Goal: Entertainment & Leisure: Consume media (video, audio)

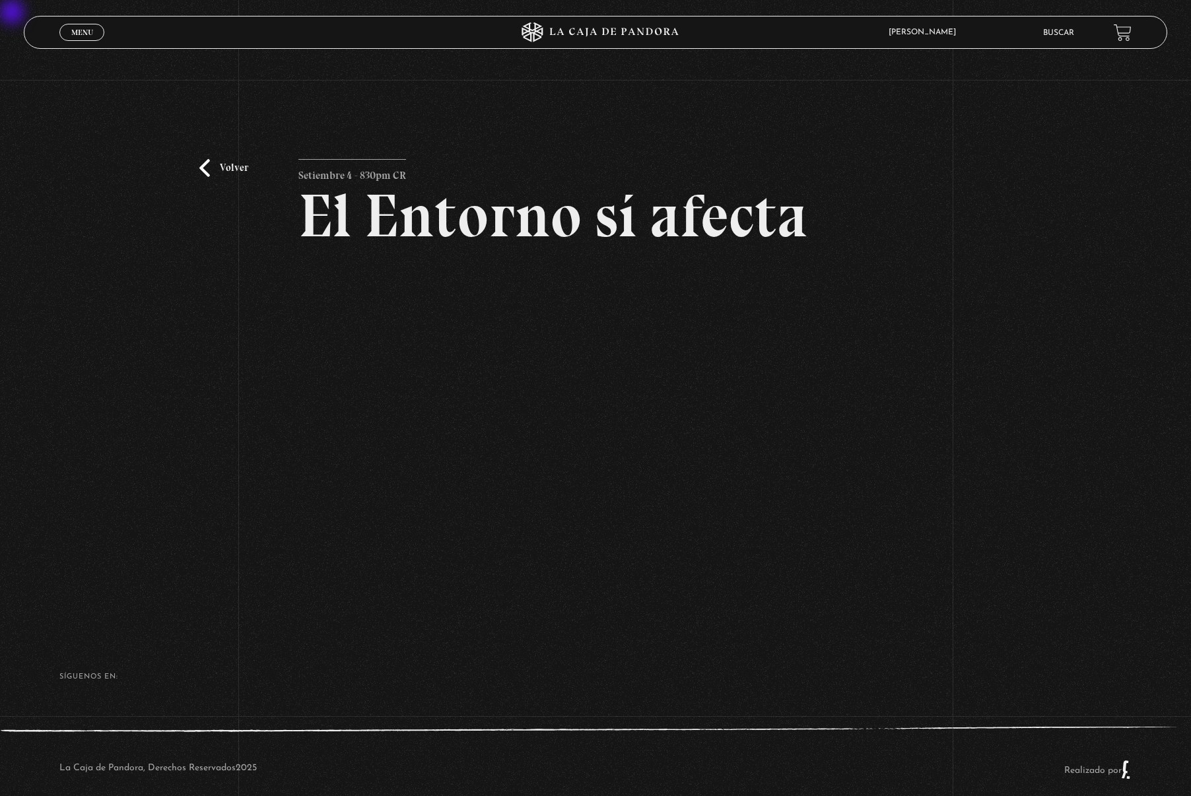
click at [86, 26] on link "Menu Cerrar" at bounding box center [81, 32] width 45 height 17
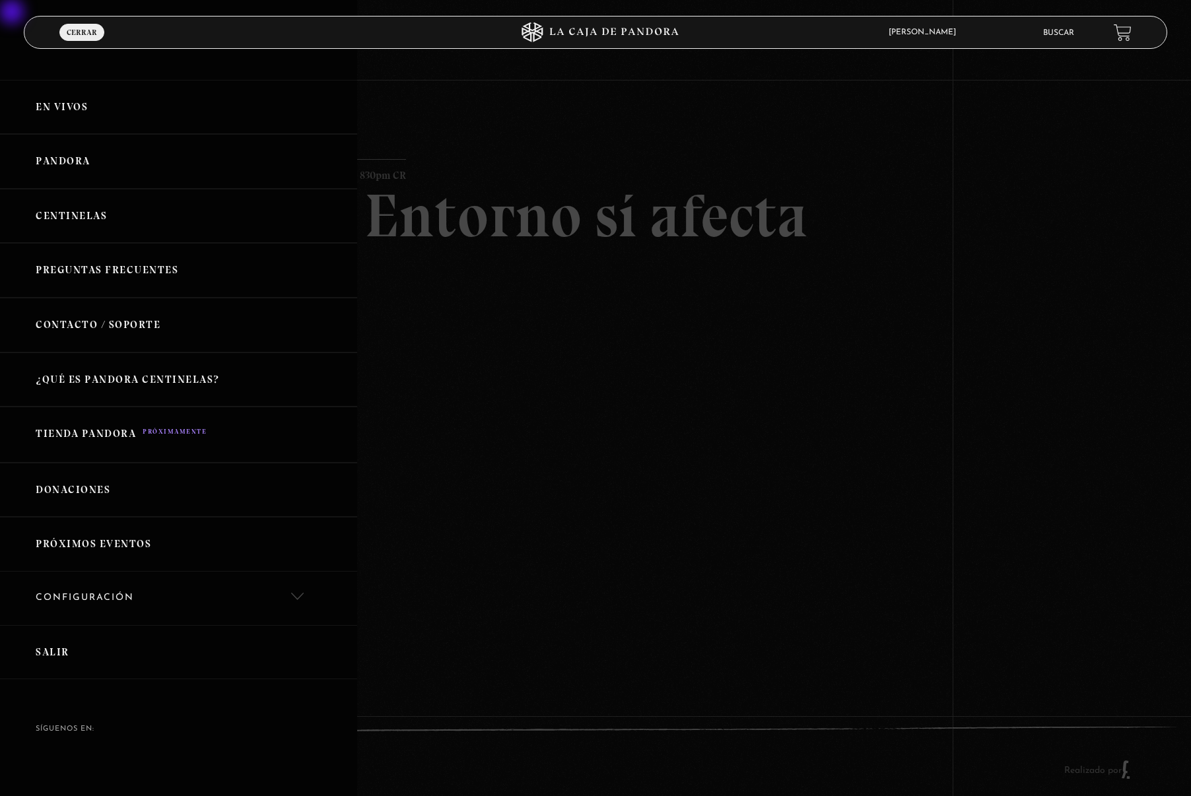
click at [86, 218] on link "Centinelas" at bounding box center [178, 216] width 357 height 55
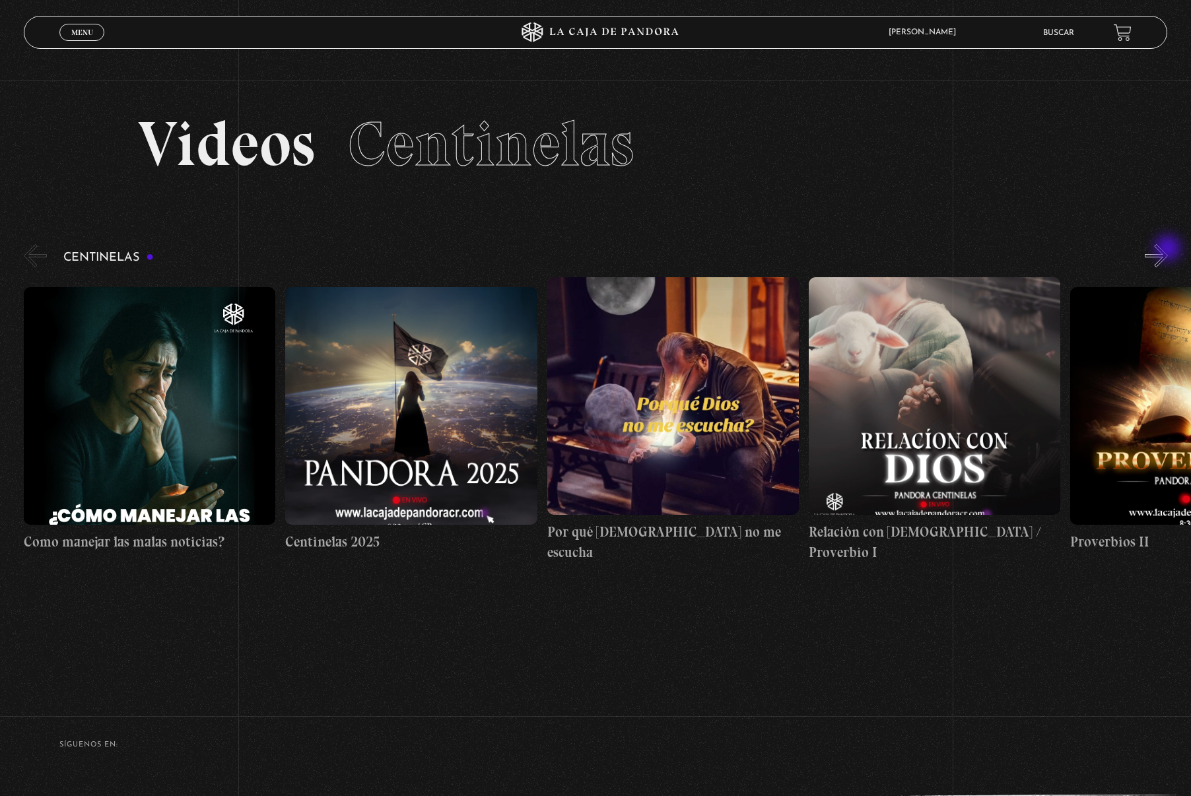
click at [1168, 249] on button "»" at bounding box center [1155, 255] width 23 height 23
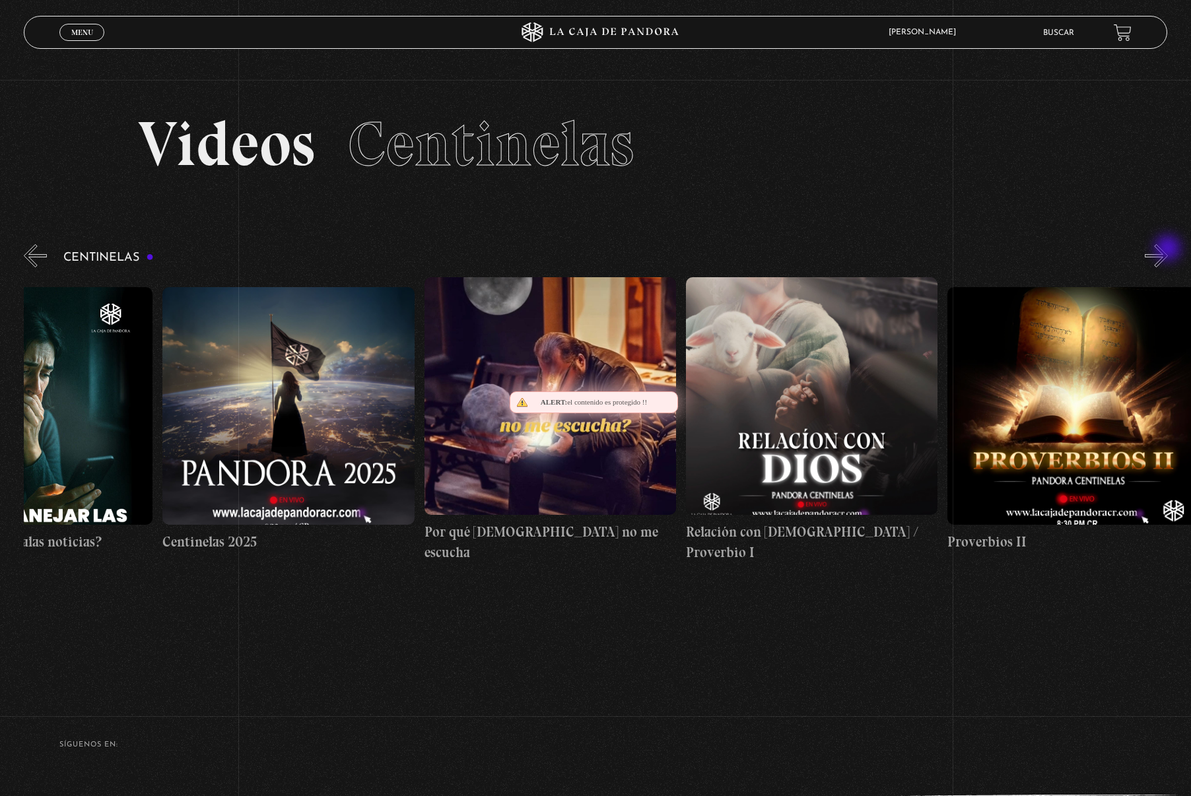
click at [1168, 249] on button "»" at bounding box center [1155, 255] width 23 height 23
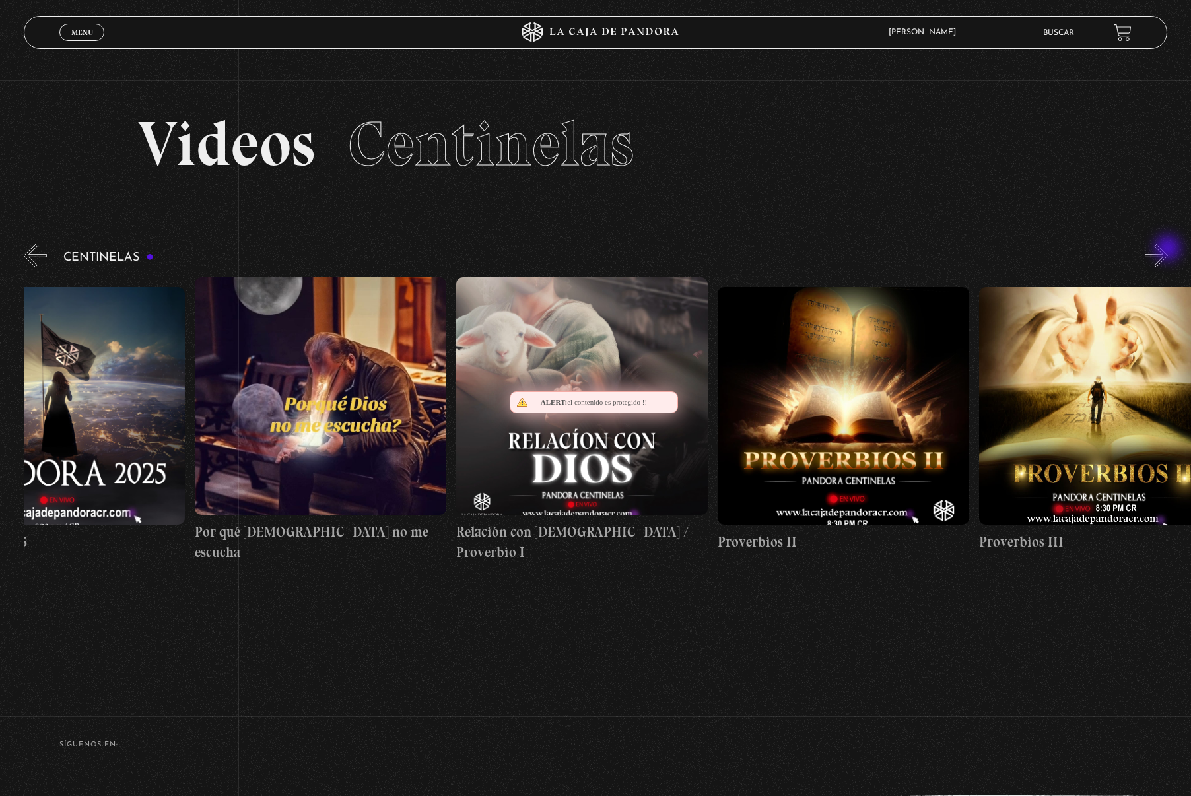
click at [1168, 249] on button "»" at bounding box center [1155, 255] width 23 height 23
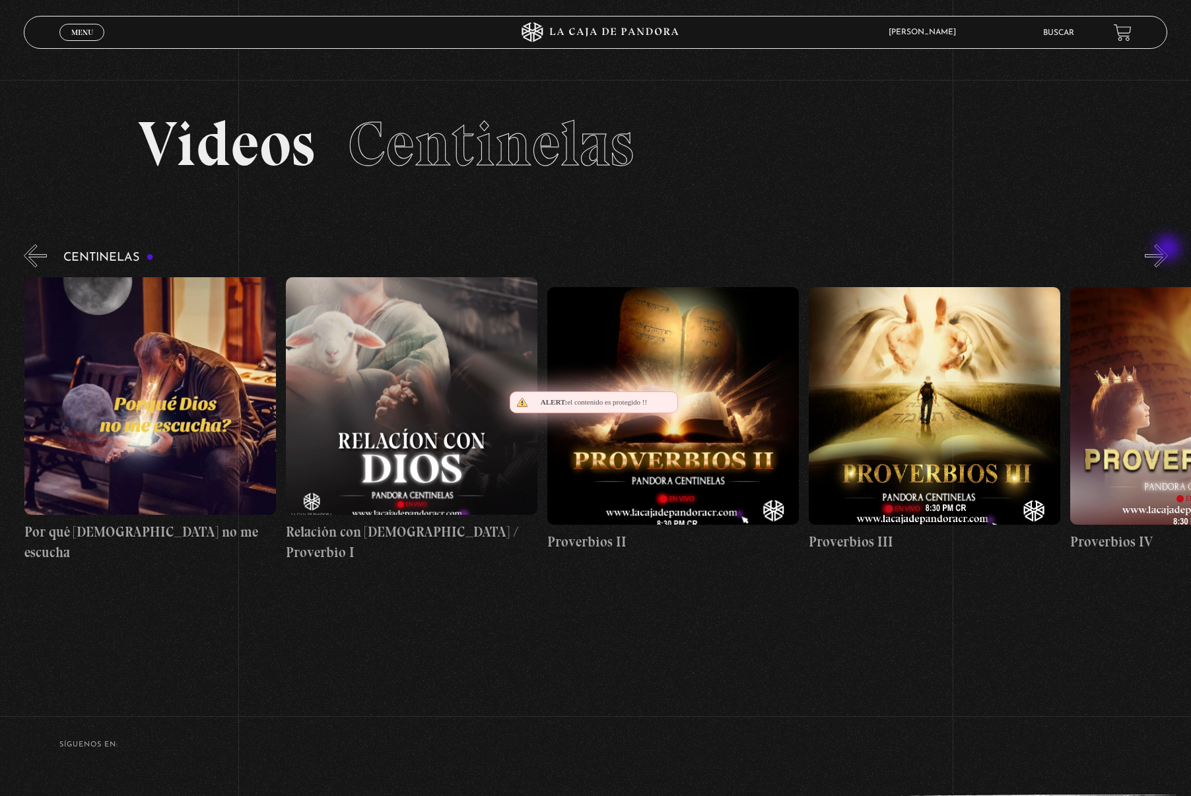
click at [1168, 249] on button "»" at bounding box center [1155, 255] width 23 height 23
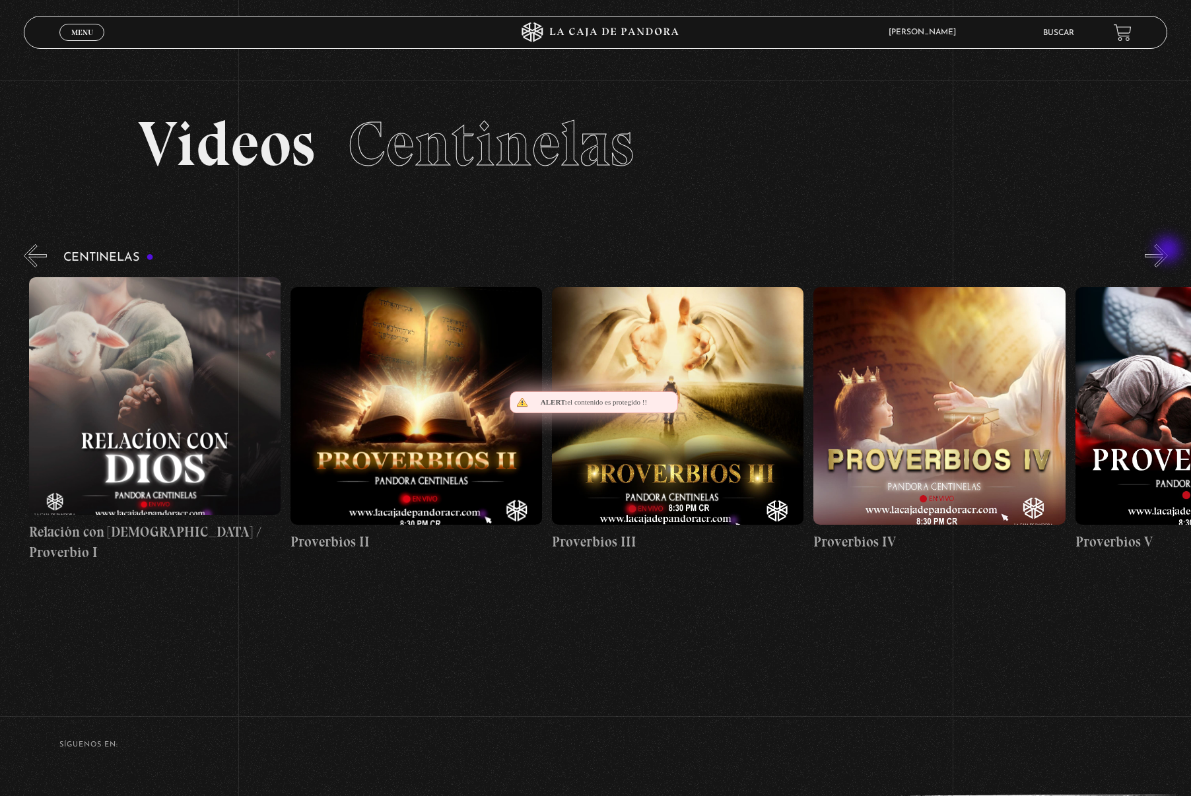
click at [1168, 251] on button "»" at bounding box center [1155, 255] width 23 height 23
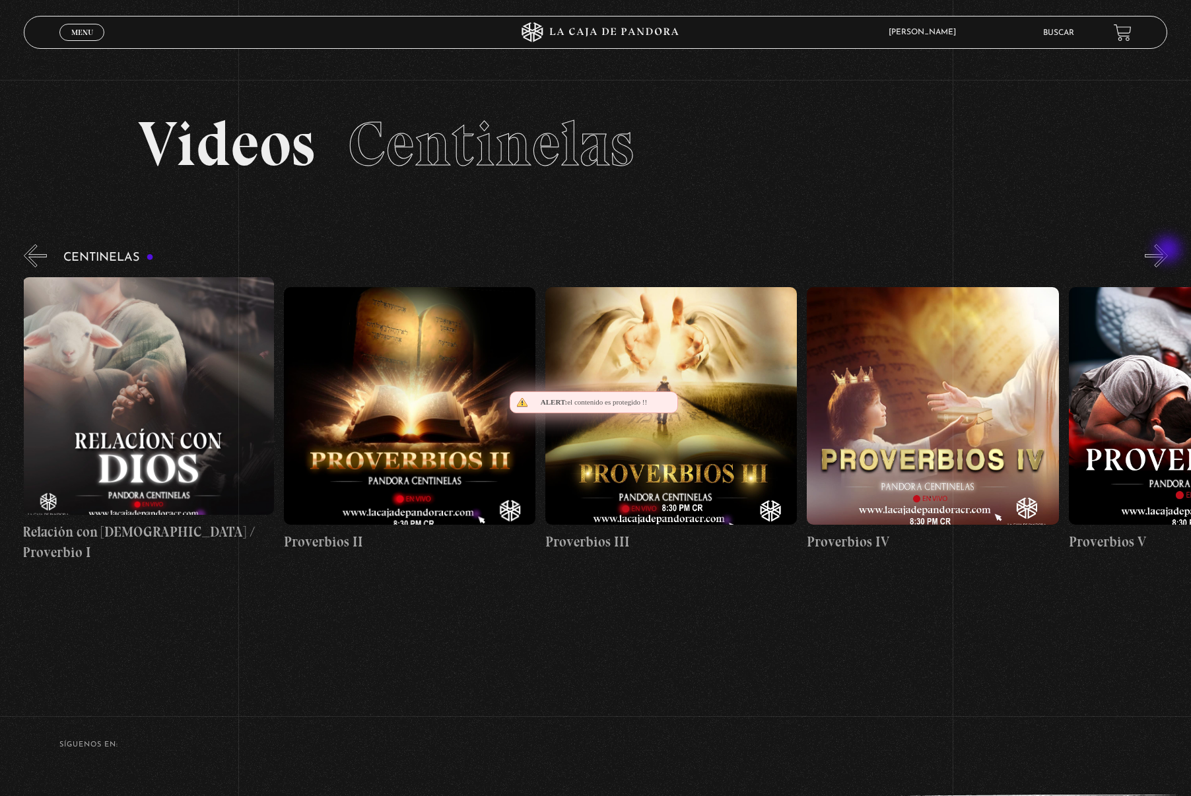
click at [1168, 251] on button "»" at bounding box center [1155, 255] width 23 height 23
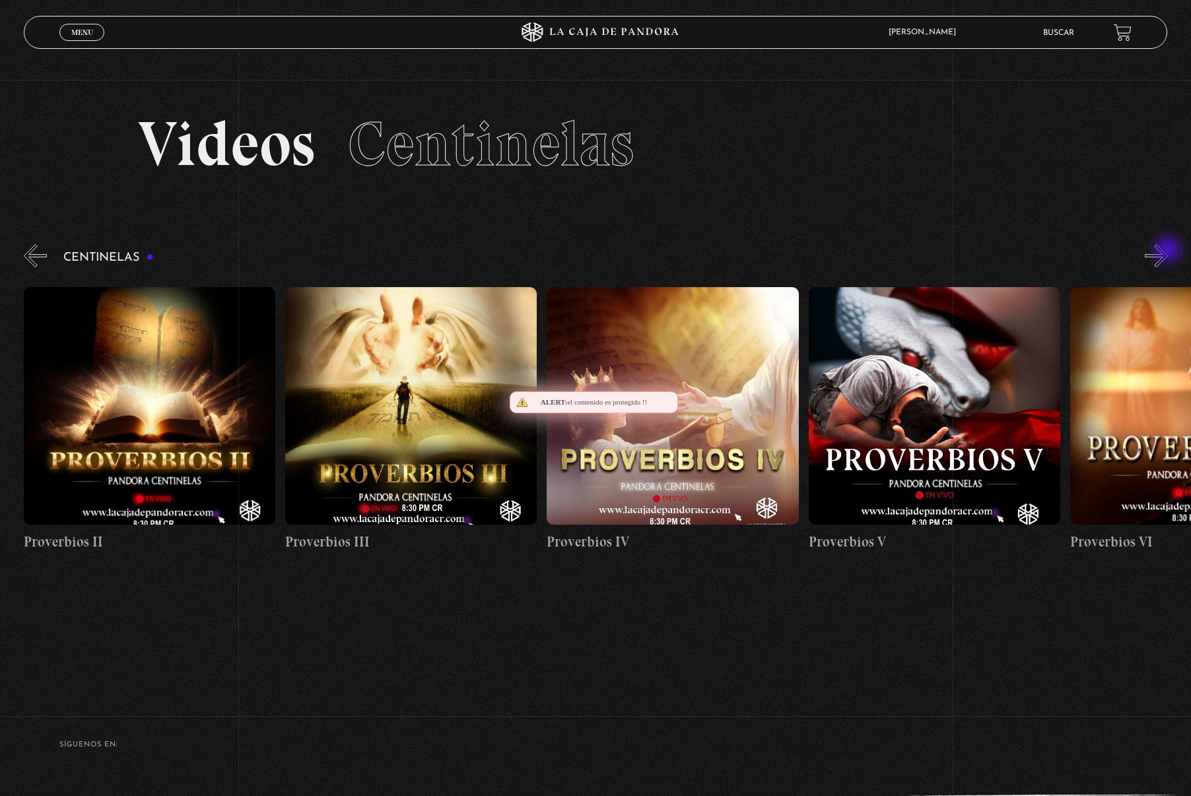
click at [1168, 251] on button "»" at bounding box center [1155, 255] width 23 height 23
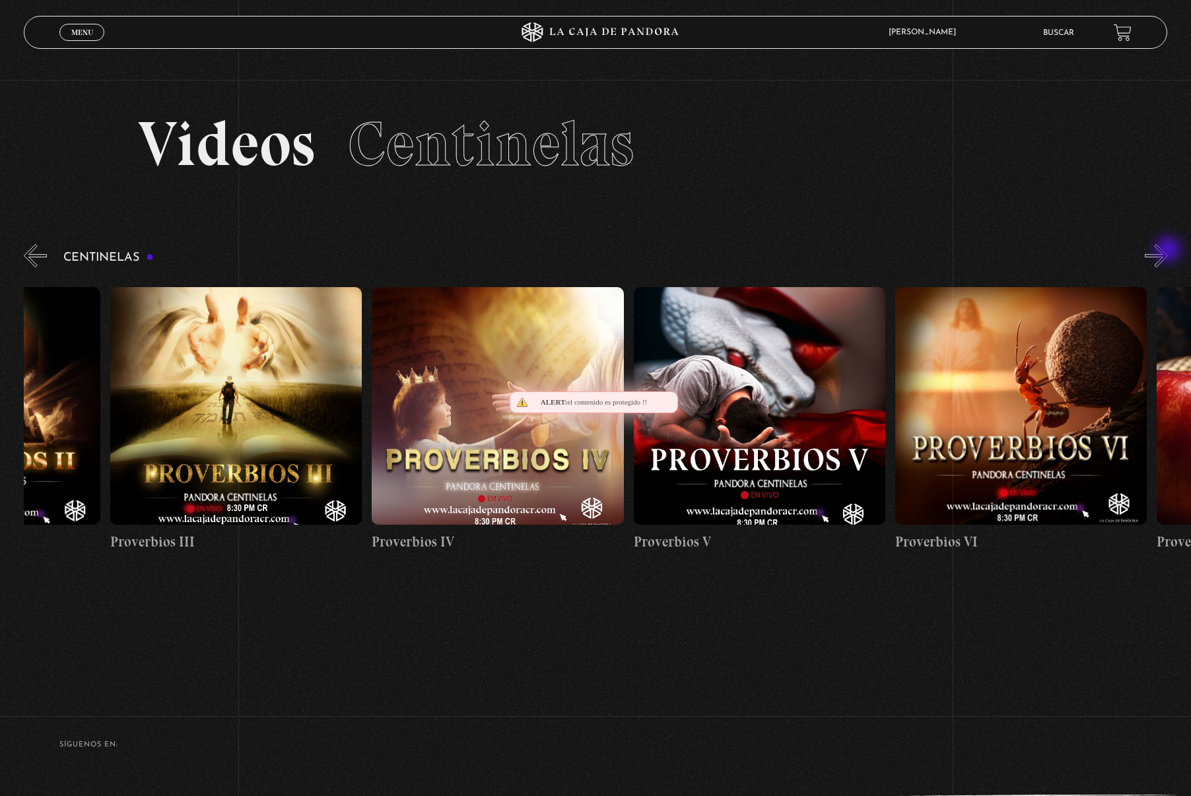
click at [1168, 251] on button "»" at bounding box center [1155, 255] width 23 height 23
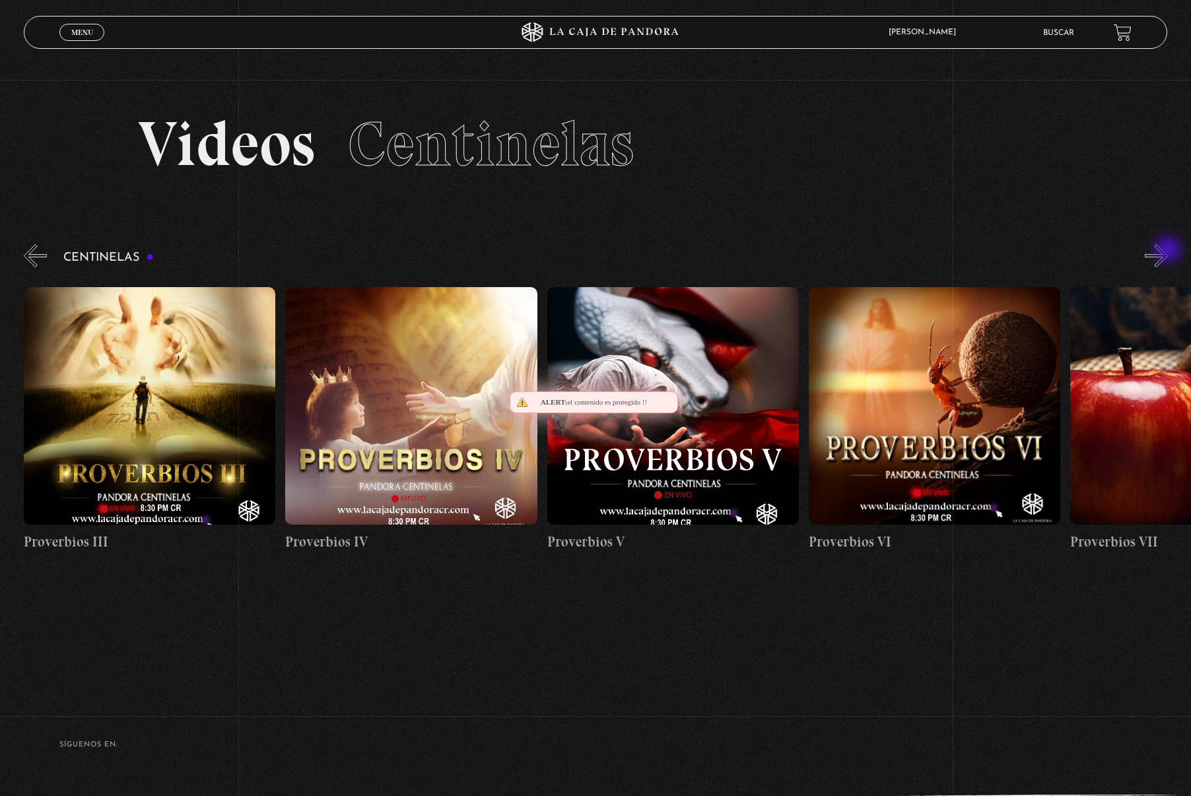
click at [1168, 251] on button "»" at bounding box center [1155, 255] width 23 height 23
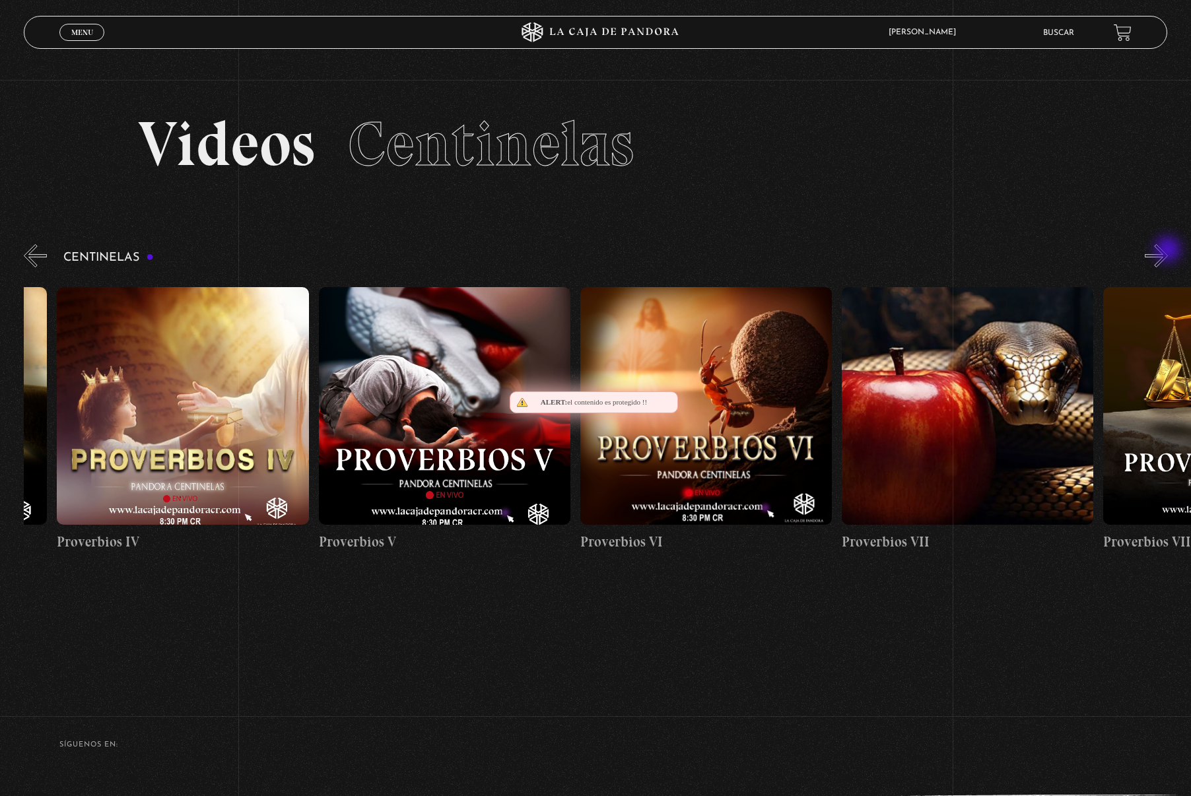
click at [1168, 251] on button "»" at bounding box center [1155, 255] width 23 height 23
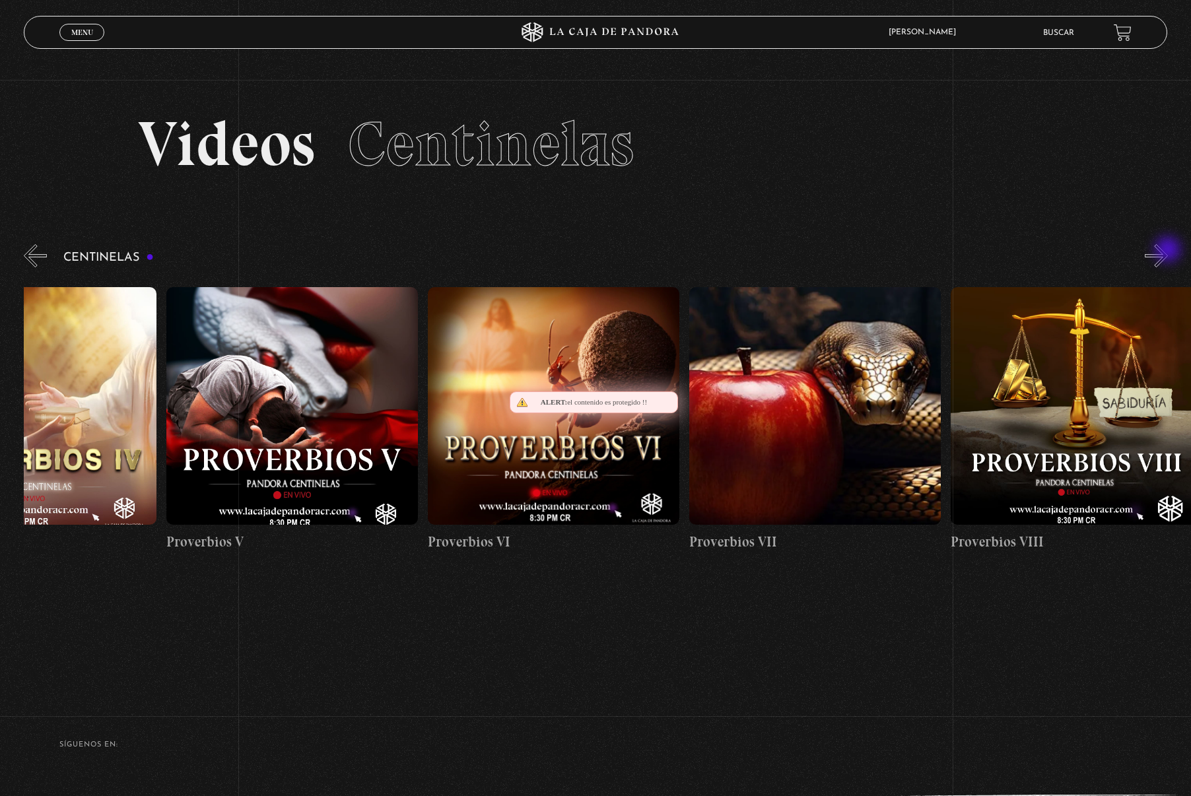
click at [1168, 251] on button "»" at bounding box center [1155, 255] width 23 height 23
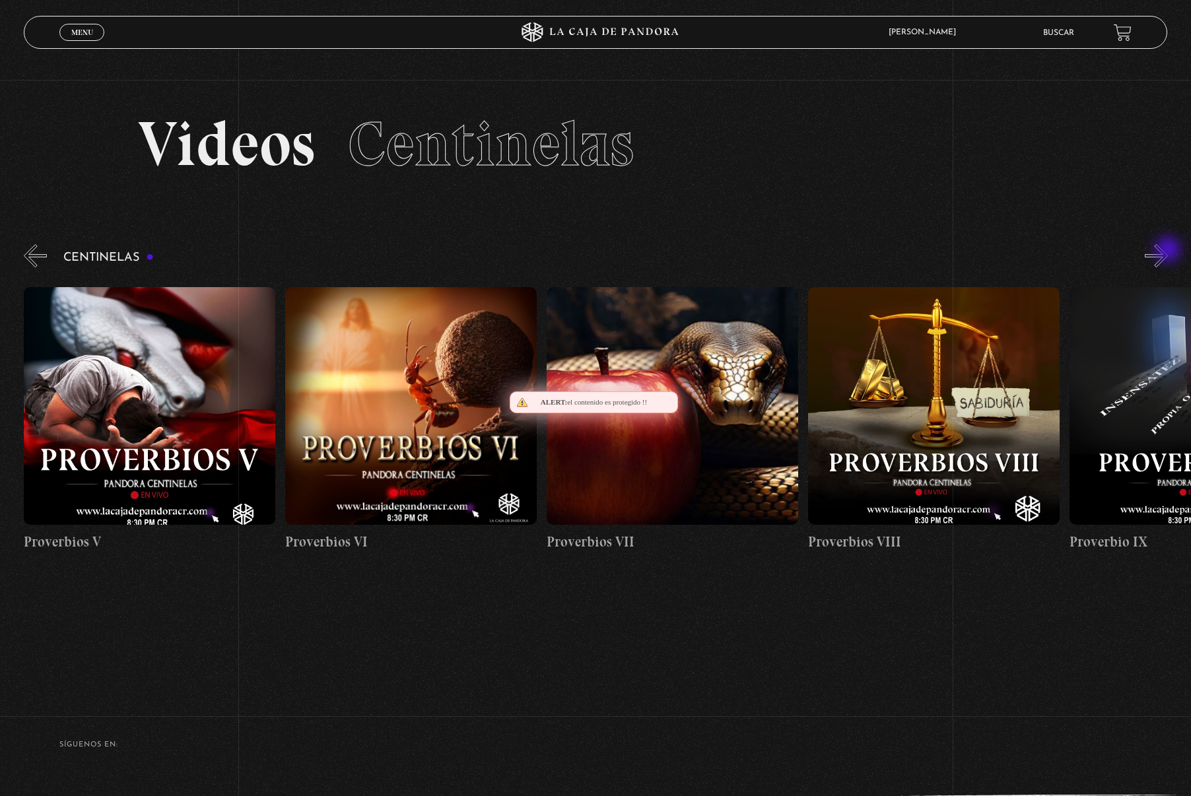
click at [1168, 251] on button "»" at bounding box center [1155, 255] width 23 height 23
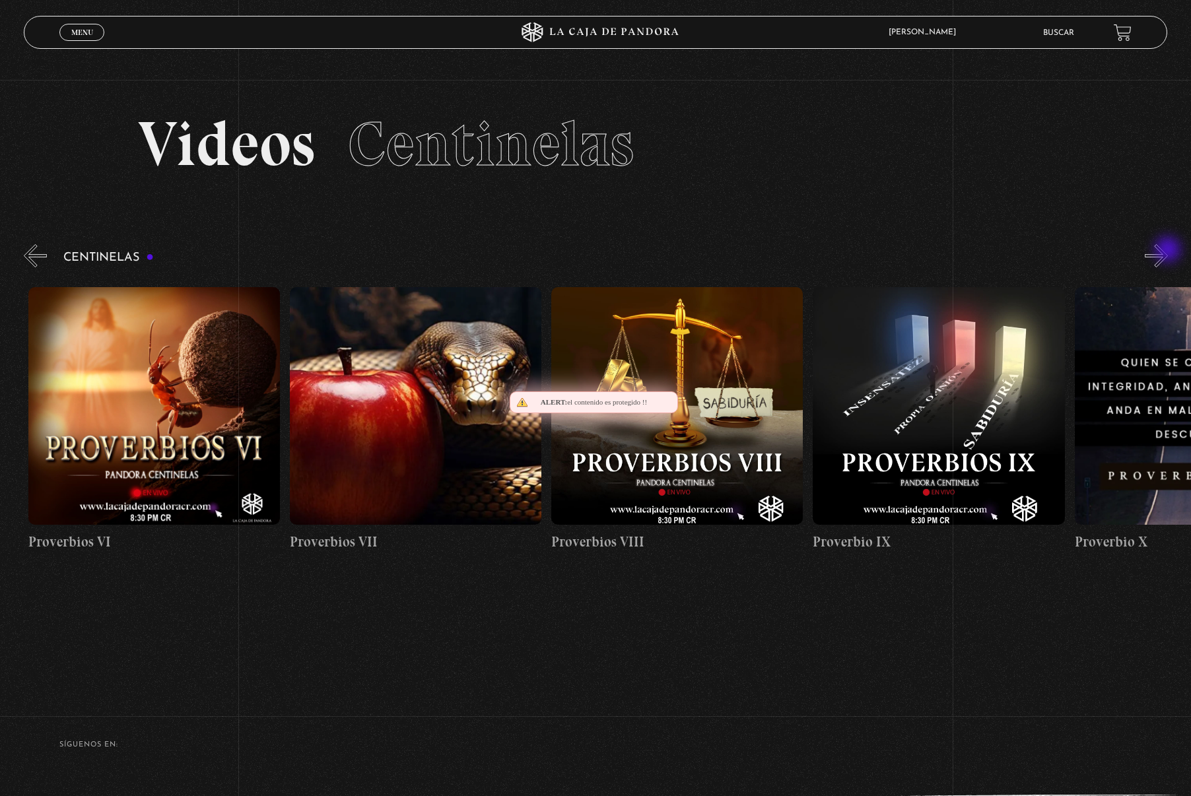
click at [1168, 251] on button "»" at bounding box center [1155, 255] width 23 height 23
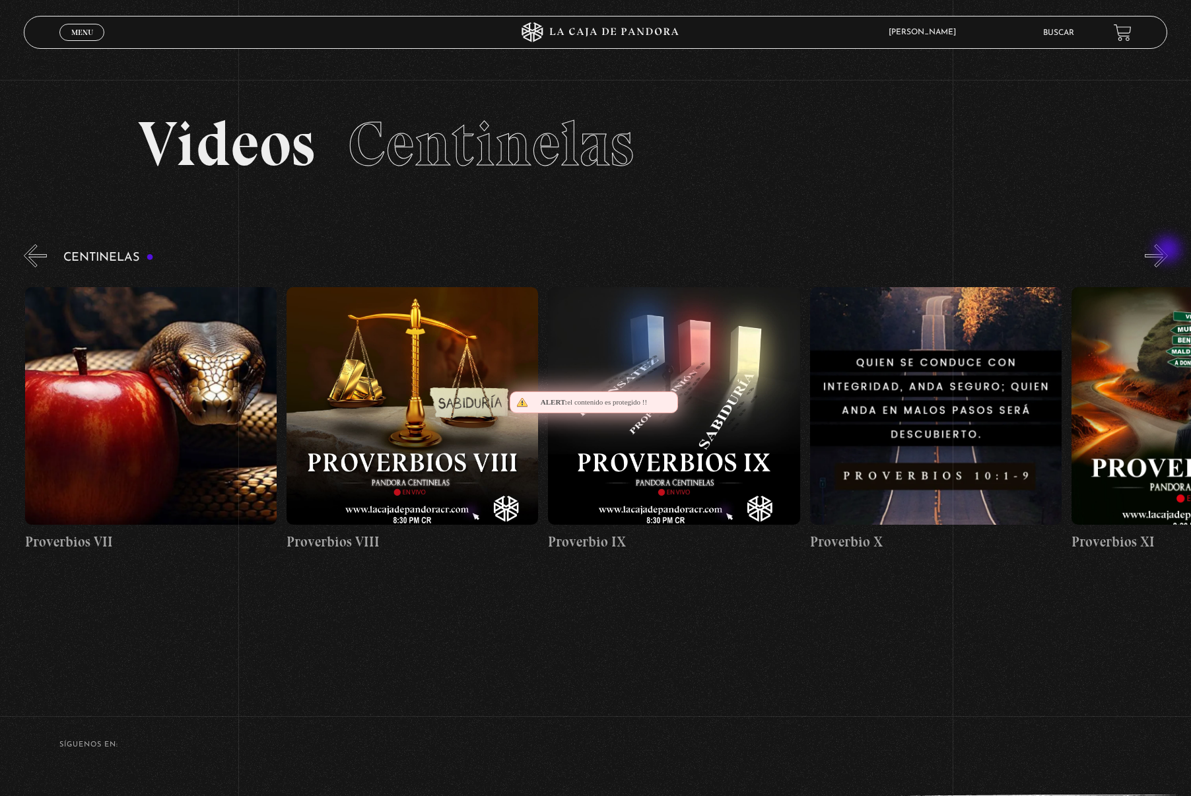
click at [1168, 251] on button "»" at bounding box center [1155, 255] width 23 height 23
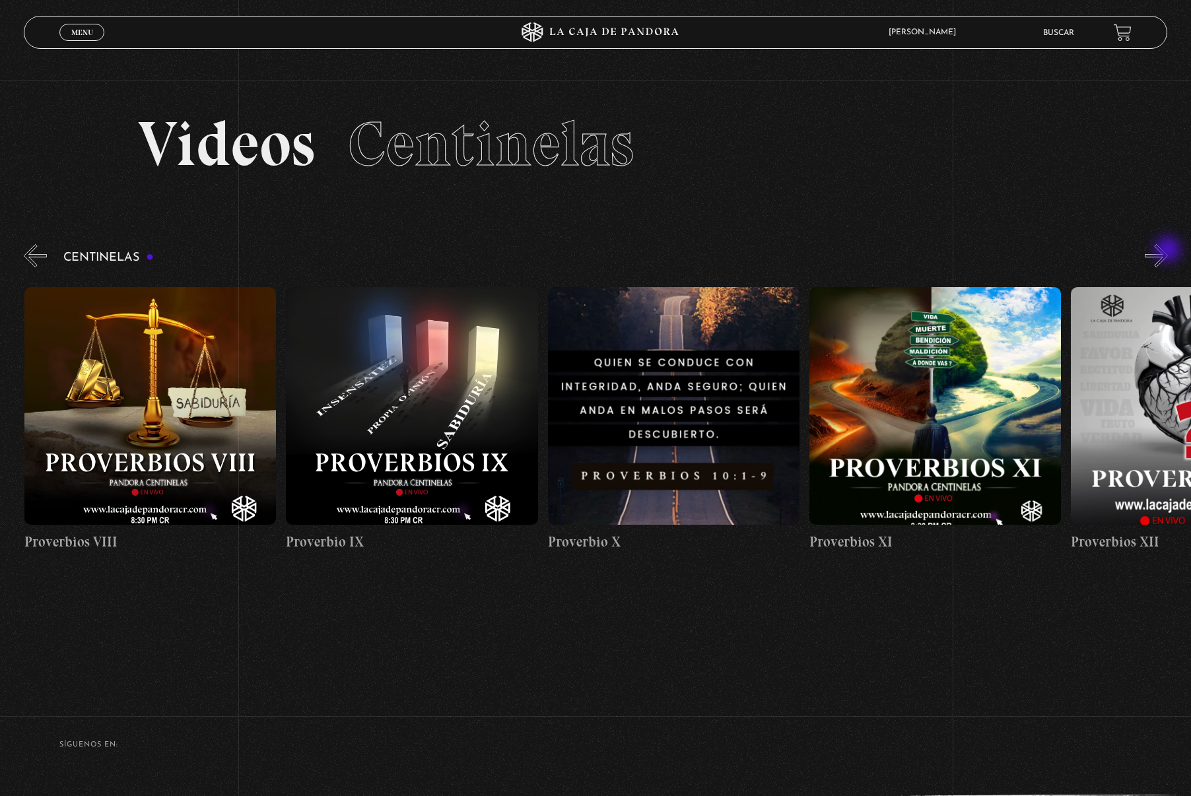
scroll to position [0, 2615]
click at [1168, 251] on button "»" at bounding box center [1155, 255] width 23 height 23
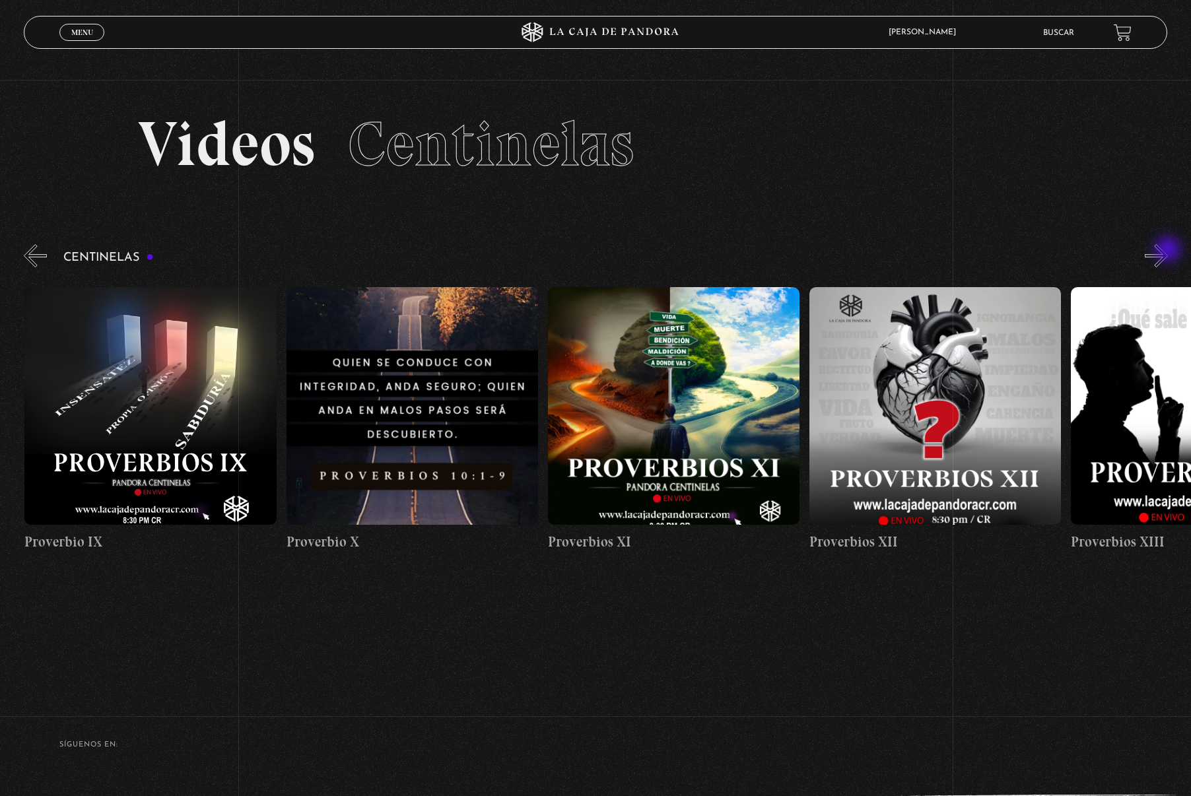
scroll to position [0, 2876]
click at [1168, 251] on button "»" at bounding box center [1155, 255] width 23 height 23
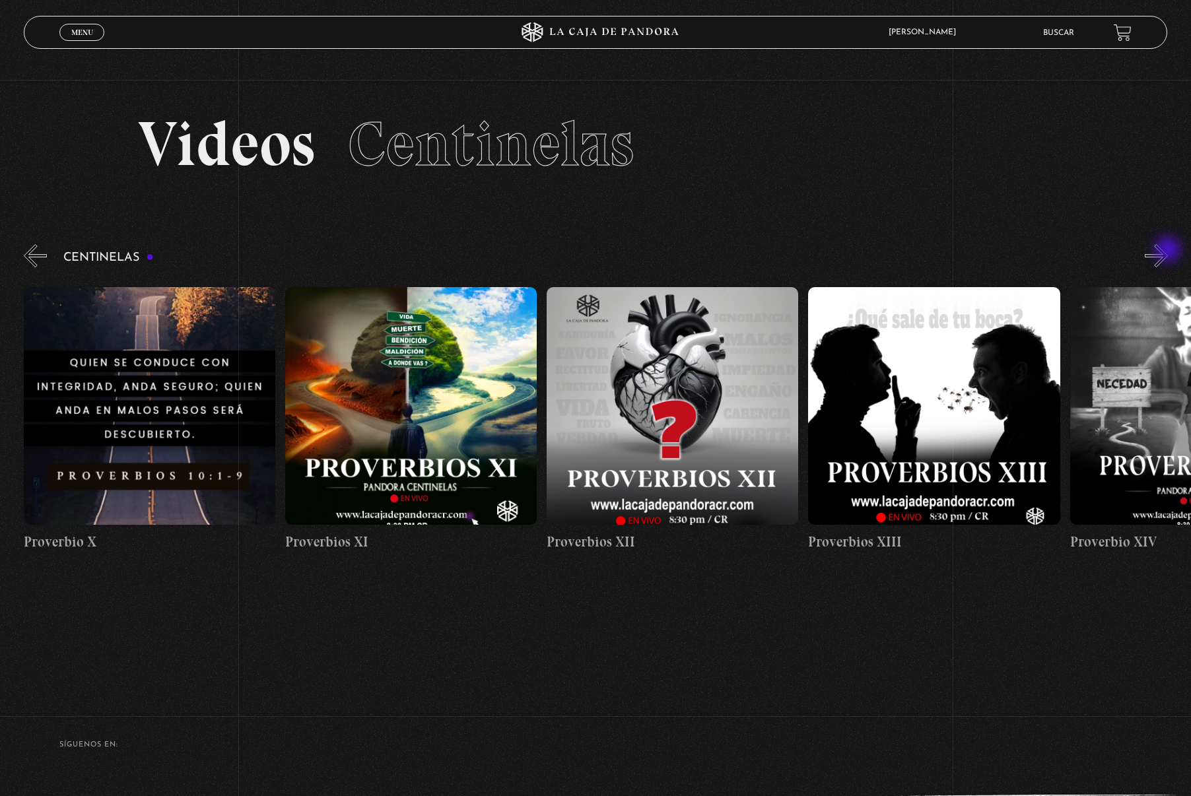
click at [1168, 251] on button "»" at bounding box center [1155, 255] width 23 height 23
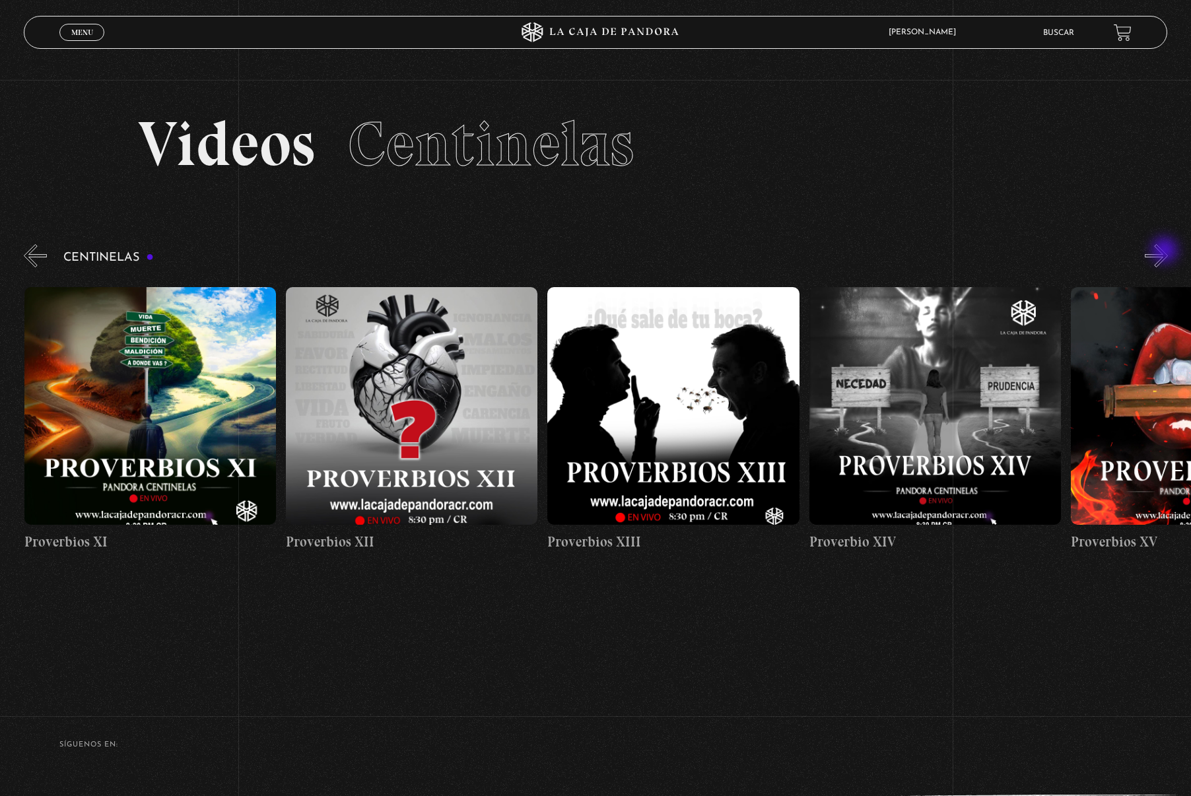
scroll to position [0, 3400]
click at [1166, 251] on button "»" at bounding box center [1155, 255] width 23 height 23
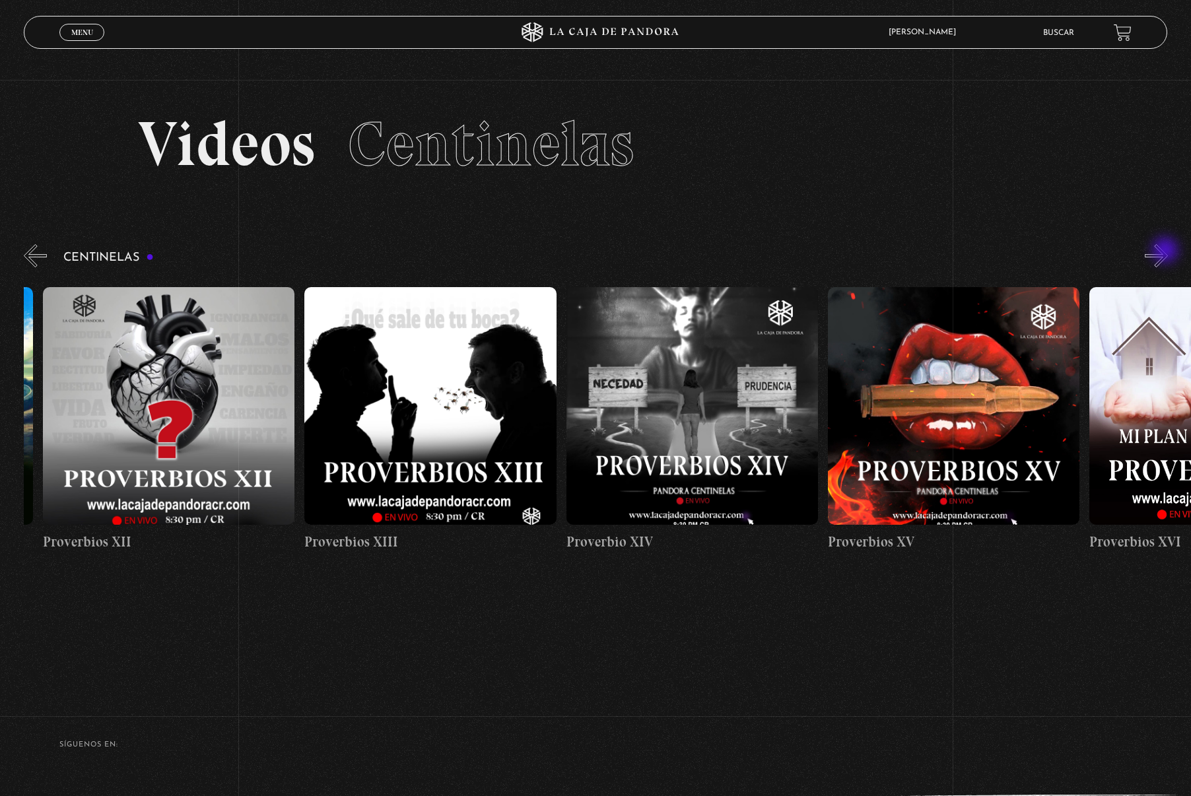
click at [1166, 251] on button "»" at bounding box center [1155, 255] width 23 height 23
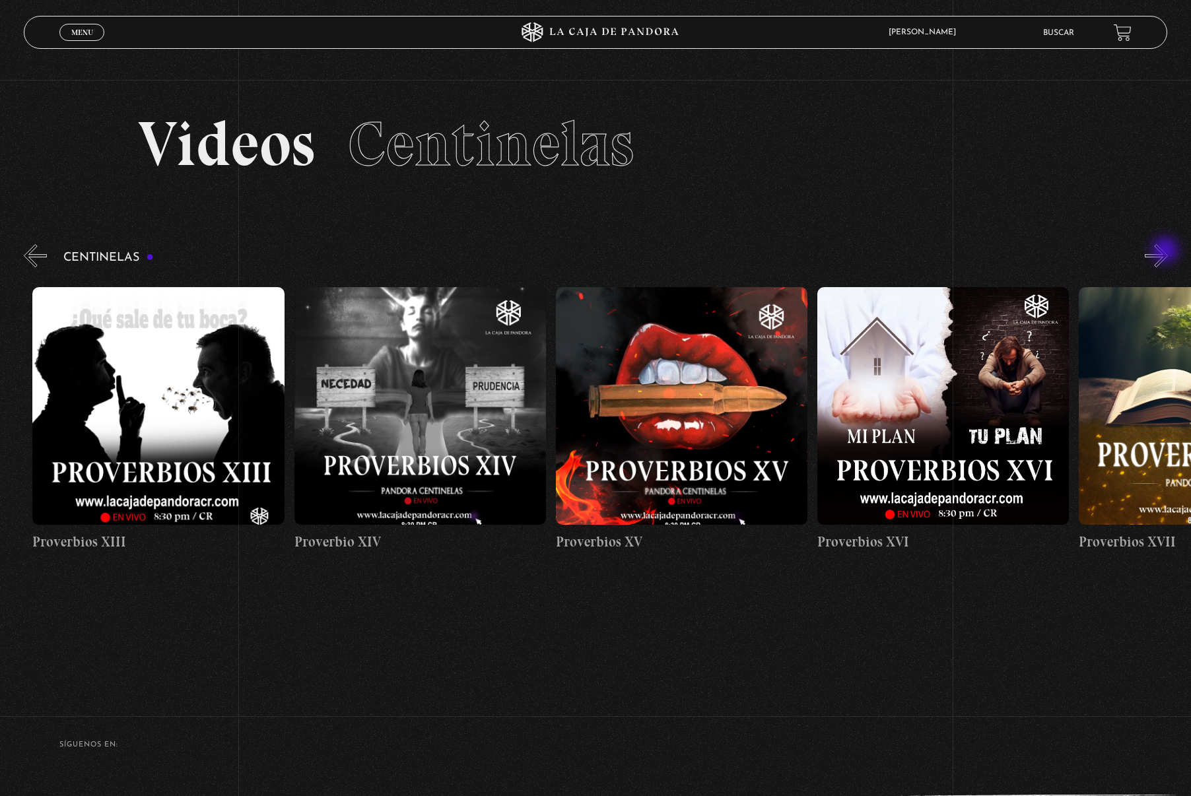
click at [1166, 251] on button "»" at bounding box center [1155, 255] width 23 height 23
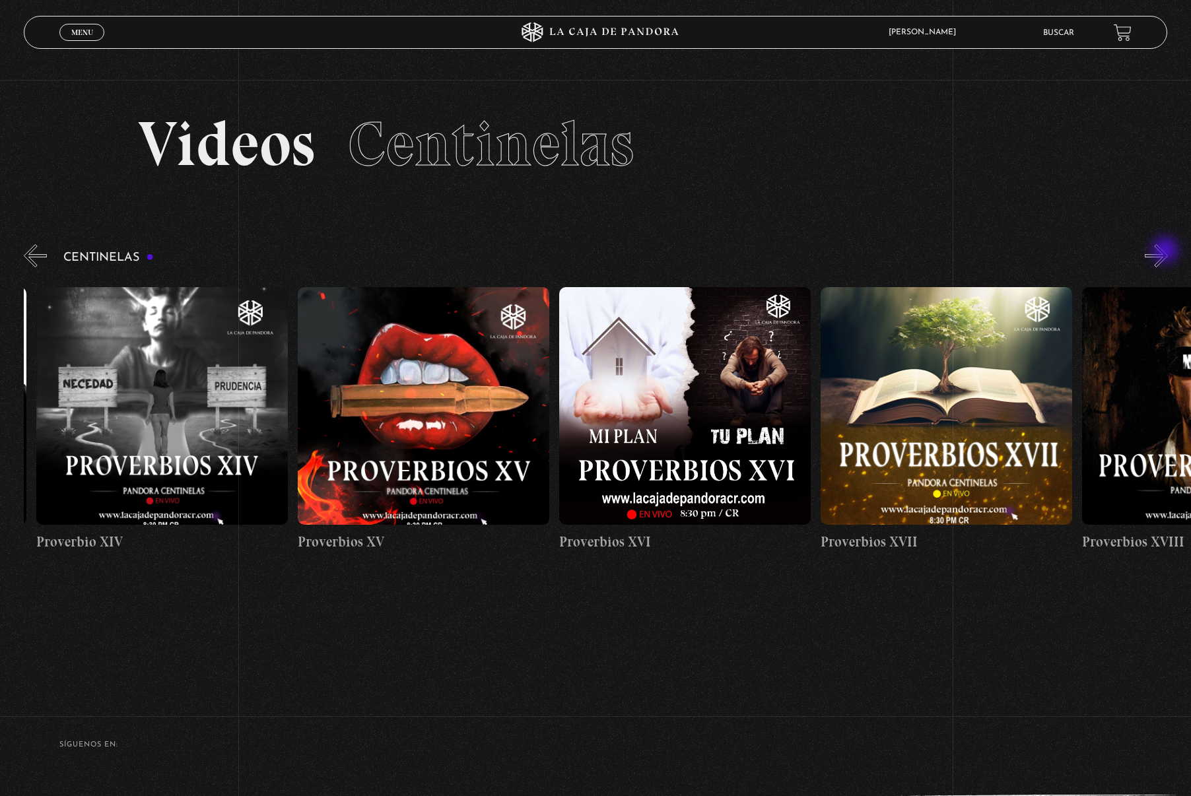
click at [1166, 251] on button "»" at bounding box center [1155, 255] width 23 height 23
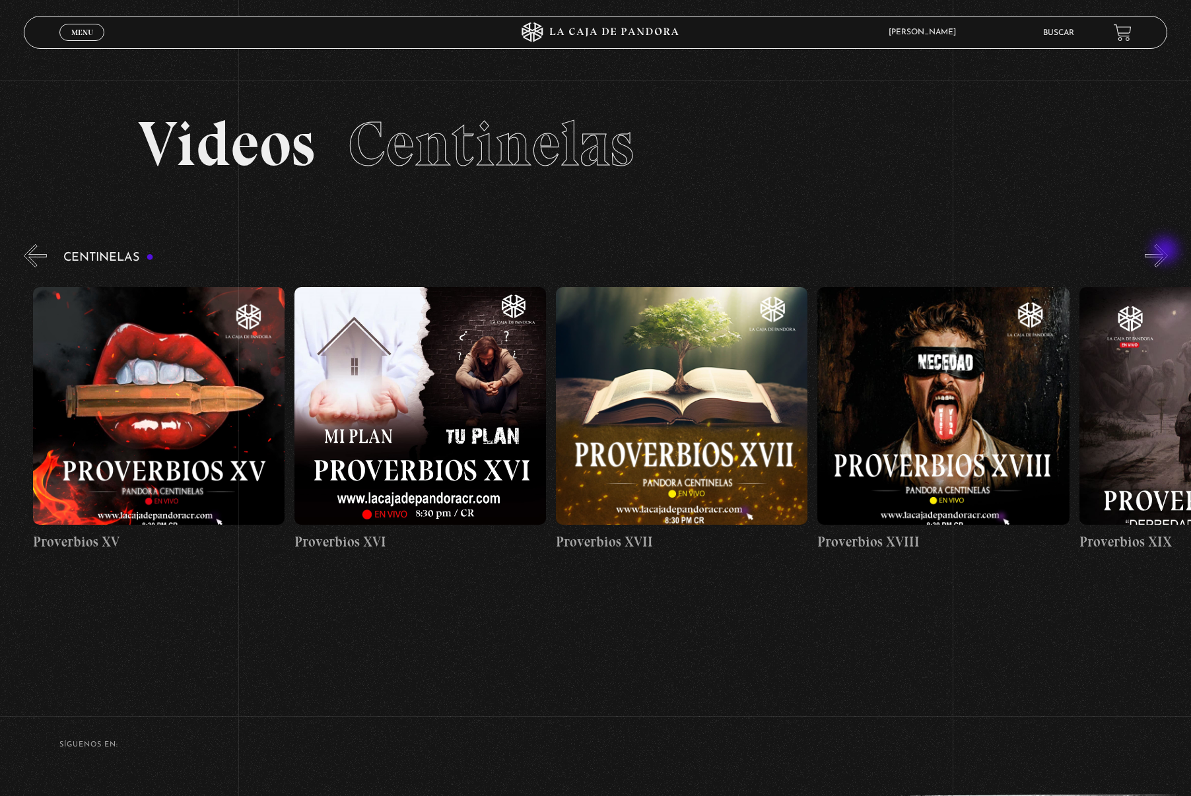
click at [1166, 251] on button "»" at bounding box center [1155, 255] width 23 height 23
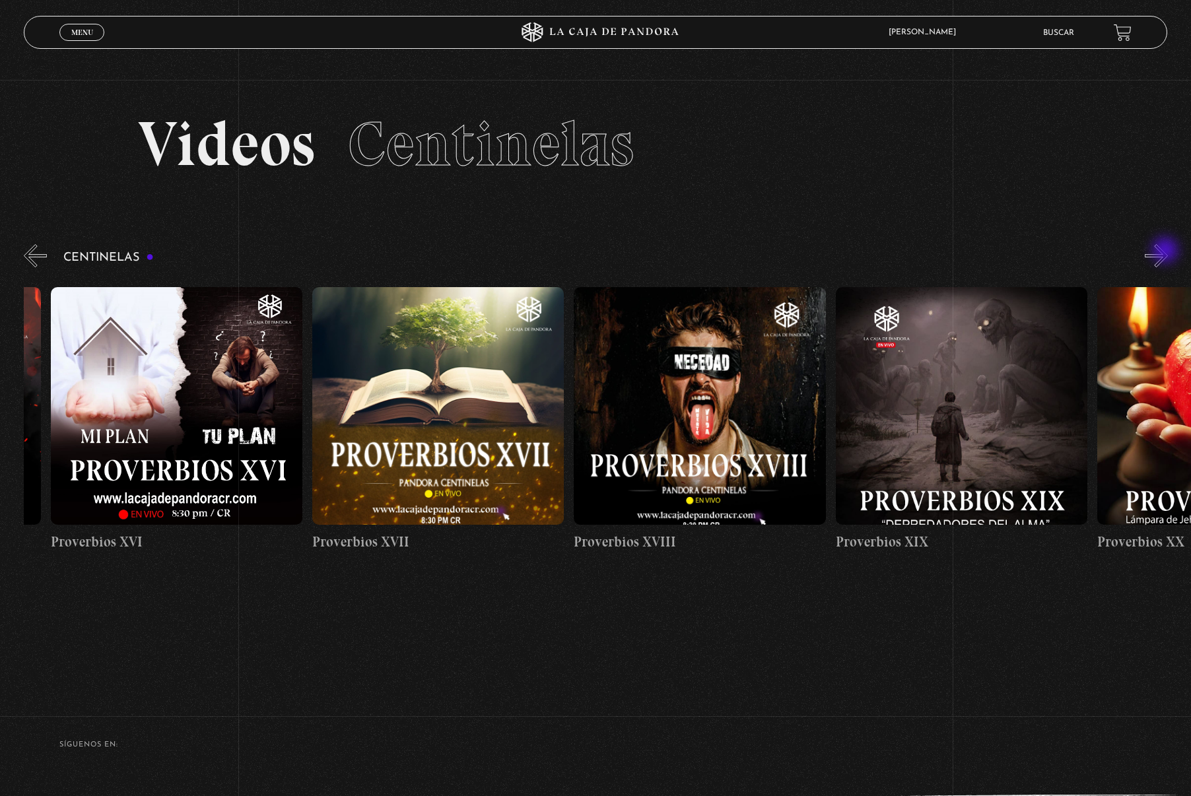
click at [1166, 251] on button "»" at bounding box center [1155, 255] width 23 height 23
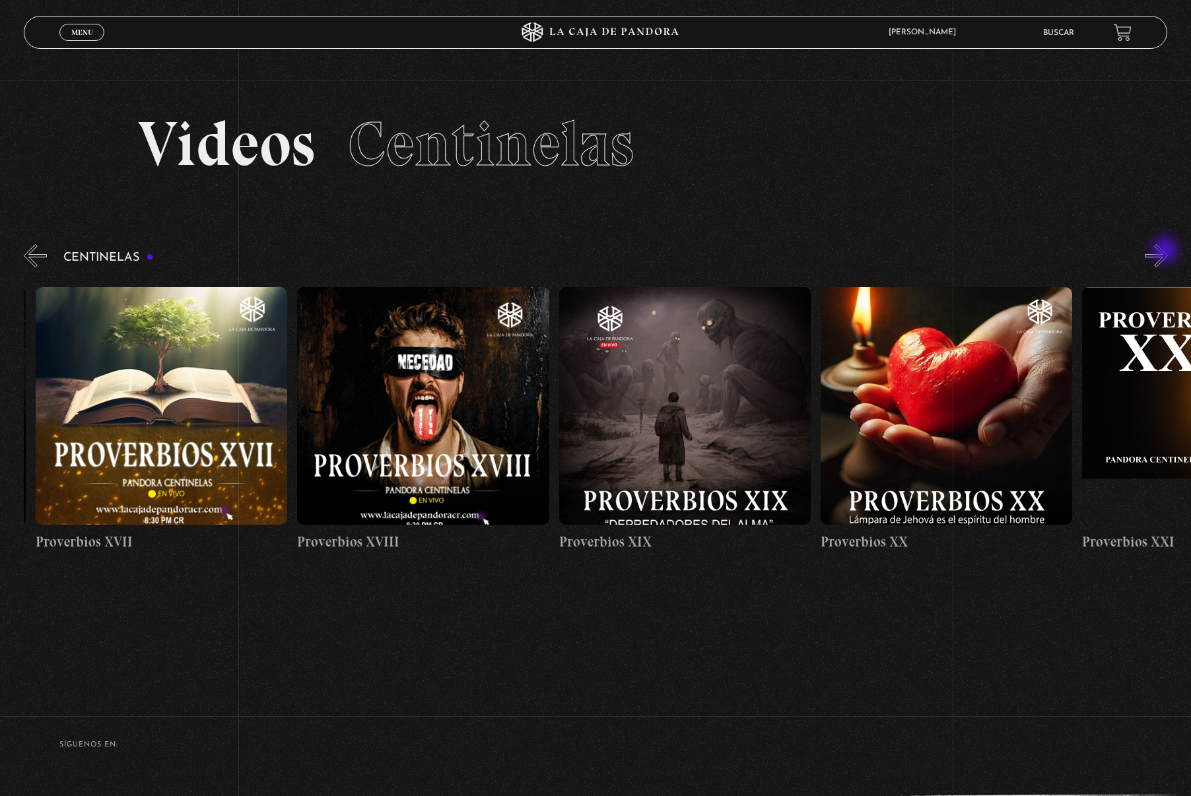
click at [1166, 251] on button "»" at bounding box center [1155, 255] width 23 height 23
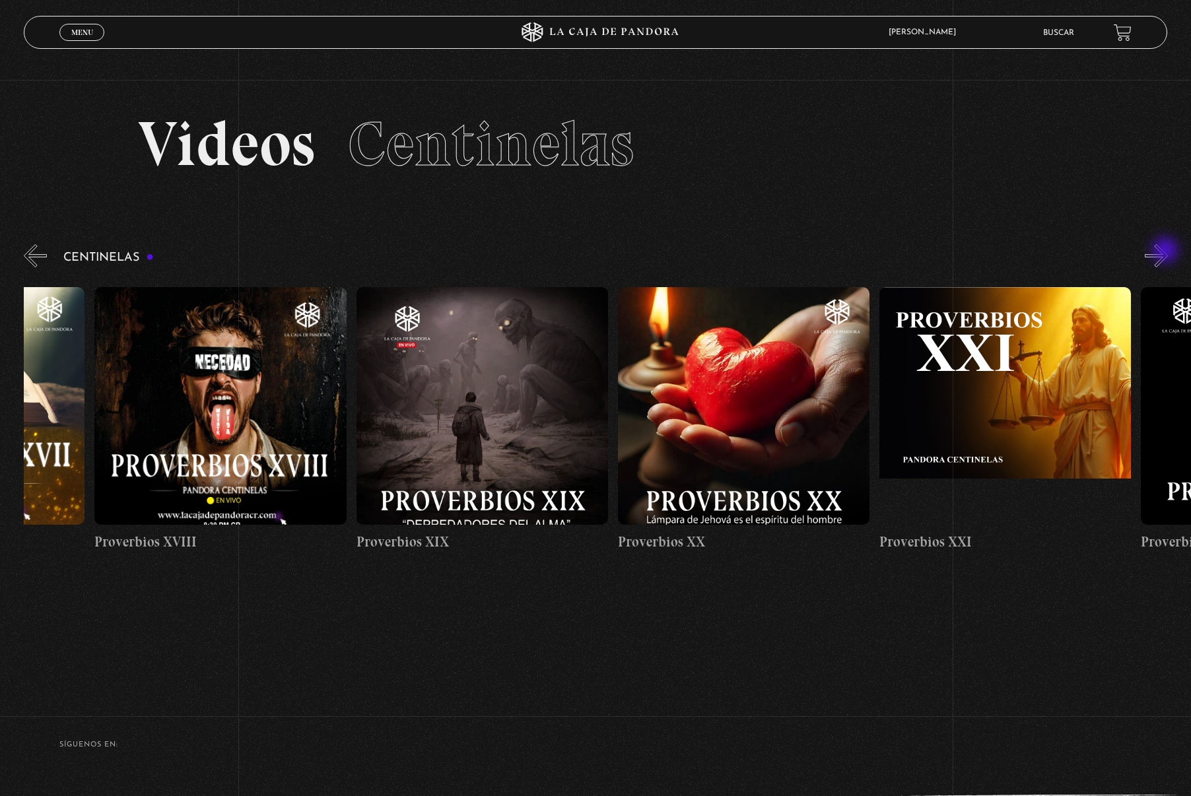
click at [1166, 251] on button "»" at bounding box center [1155, 255] width 23 height 23
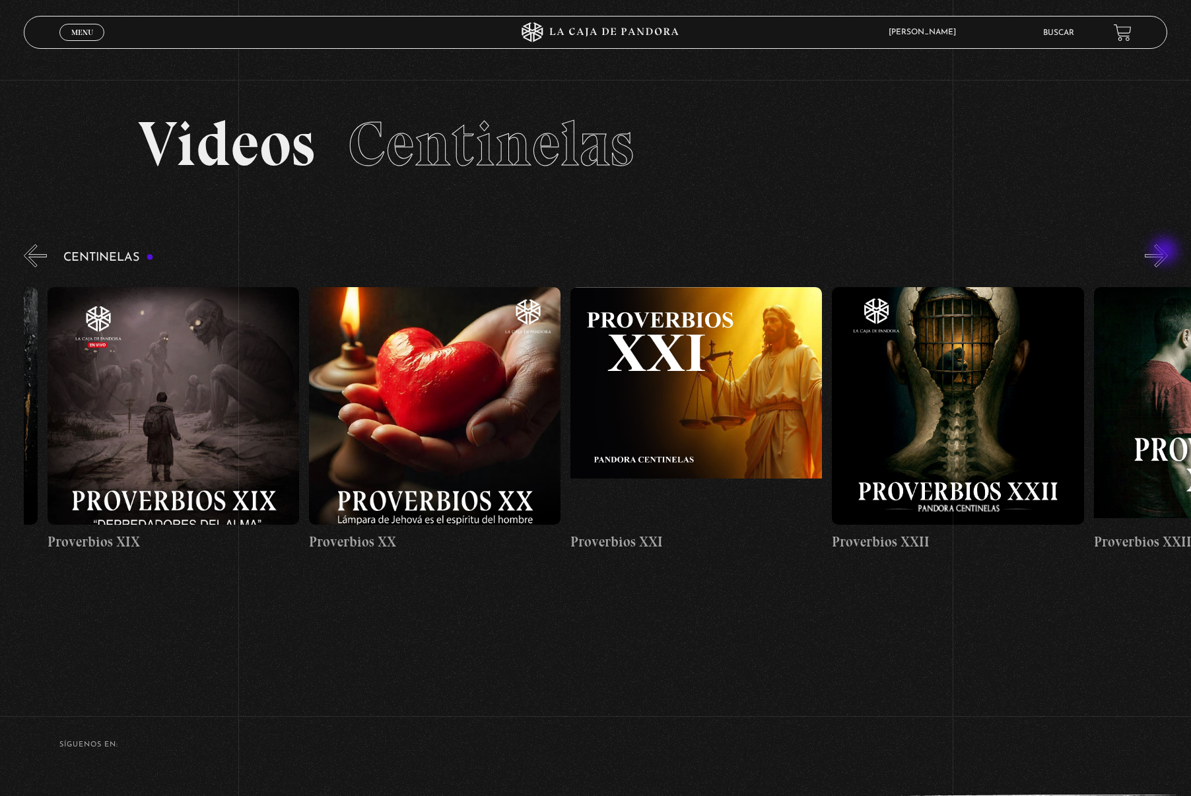
click at [1166, 252] on button "»" at bounding box center [1155, 255] width 23 height 23
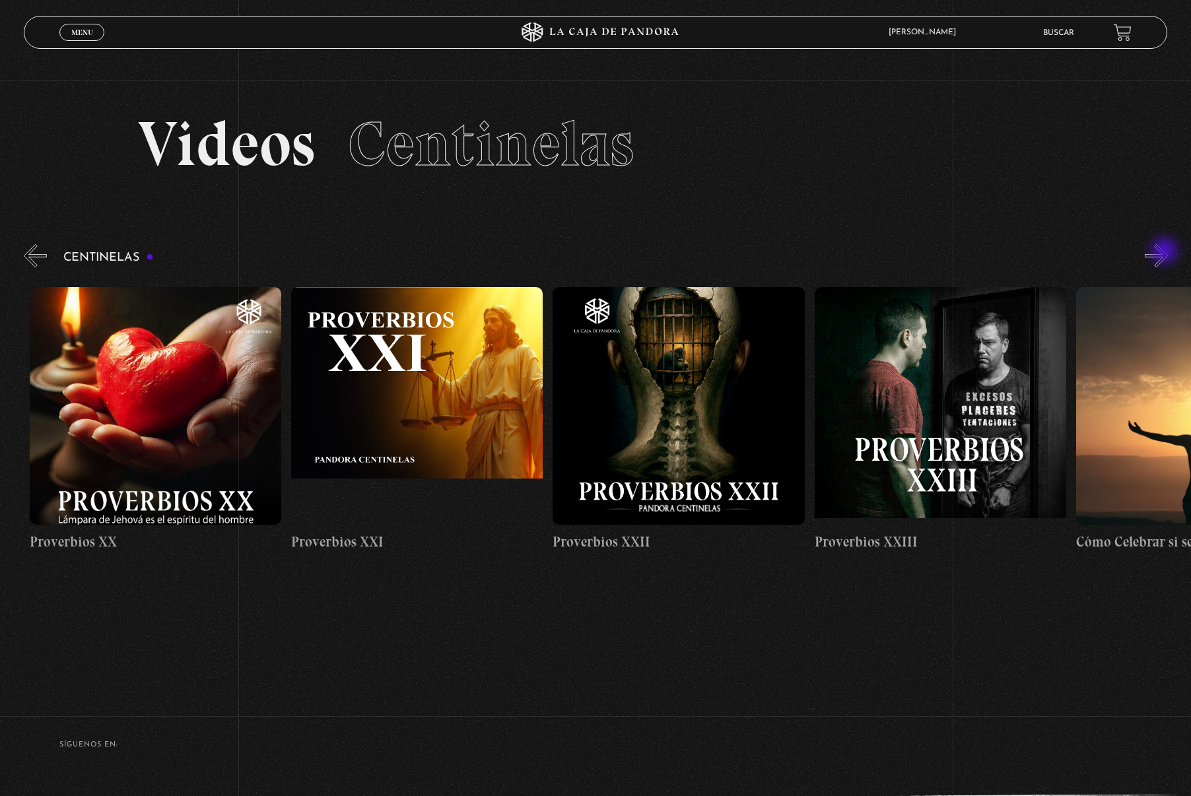
click at [1166, 252] on button "»" at bounding box center [1155, 255] width 23 height 23
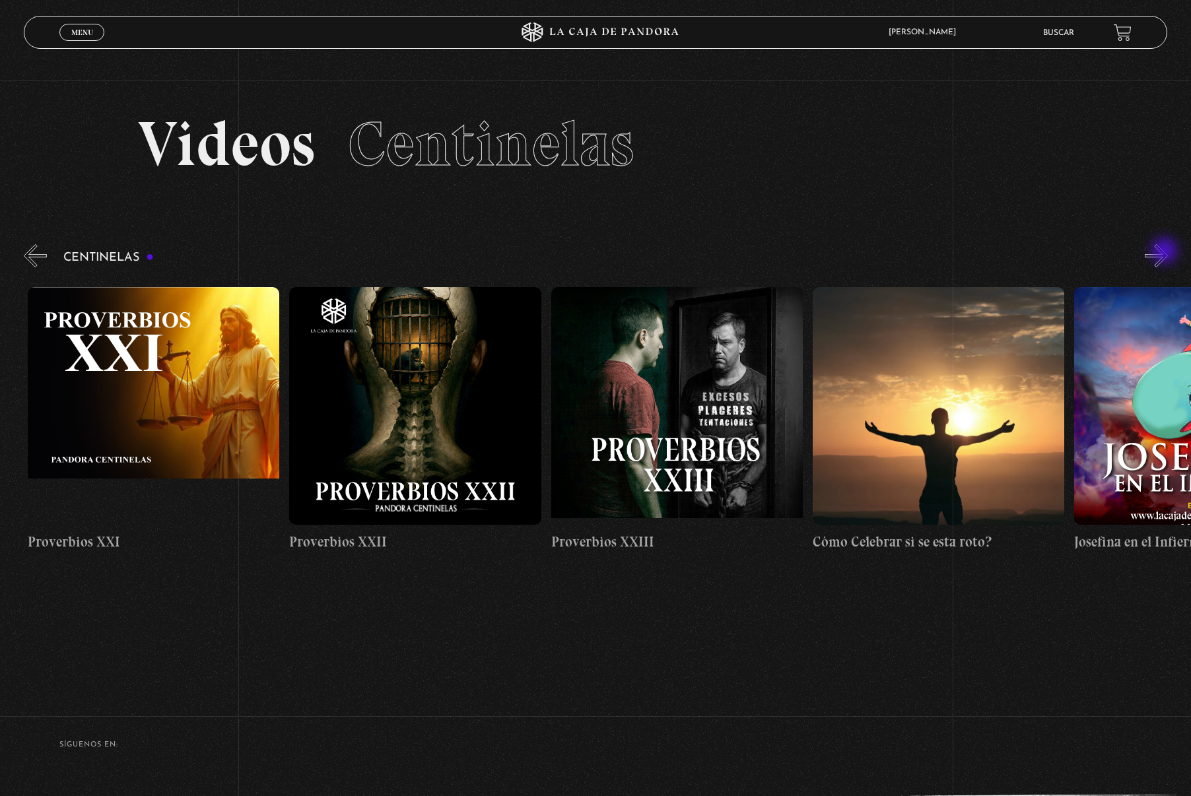
click at [1166, 252] on button "»" at bounding box center [1155, 255] width 23 height 23
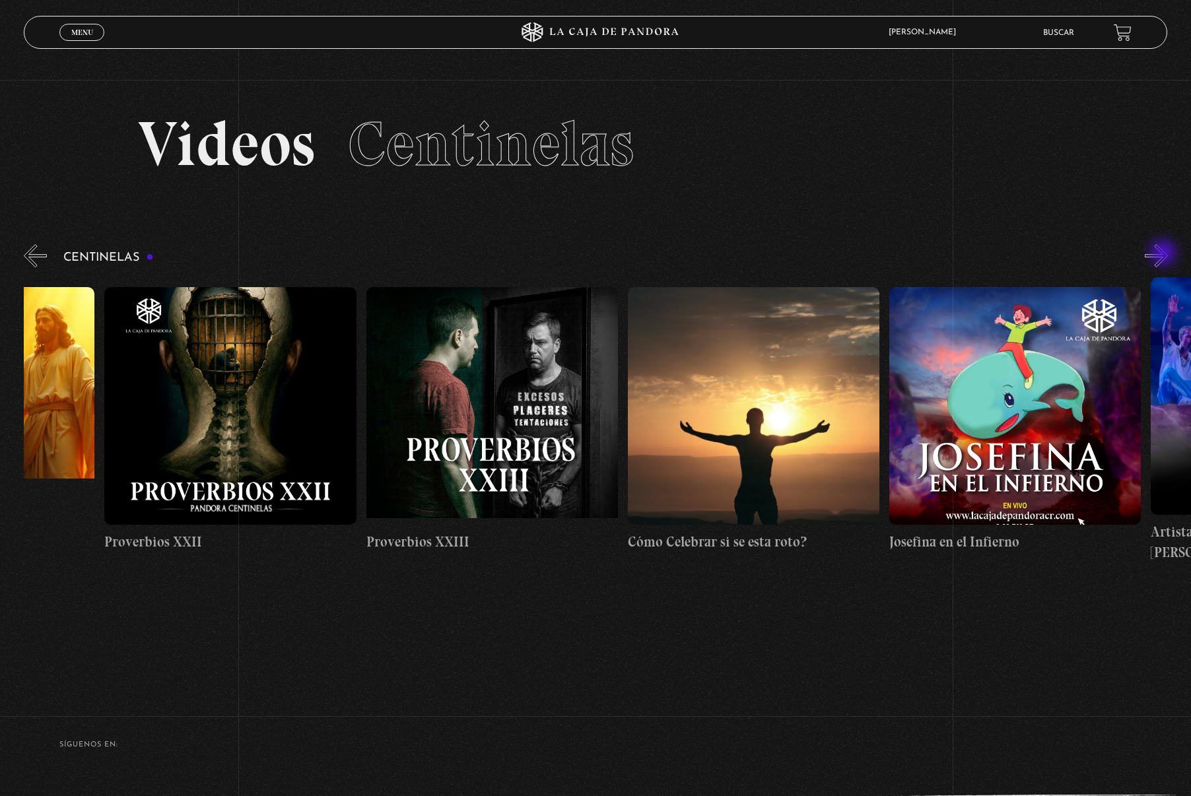
click at [1164, 254] on button "»" at bounding box center [1155, 255] width 23 height 23
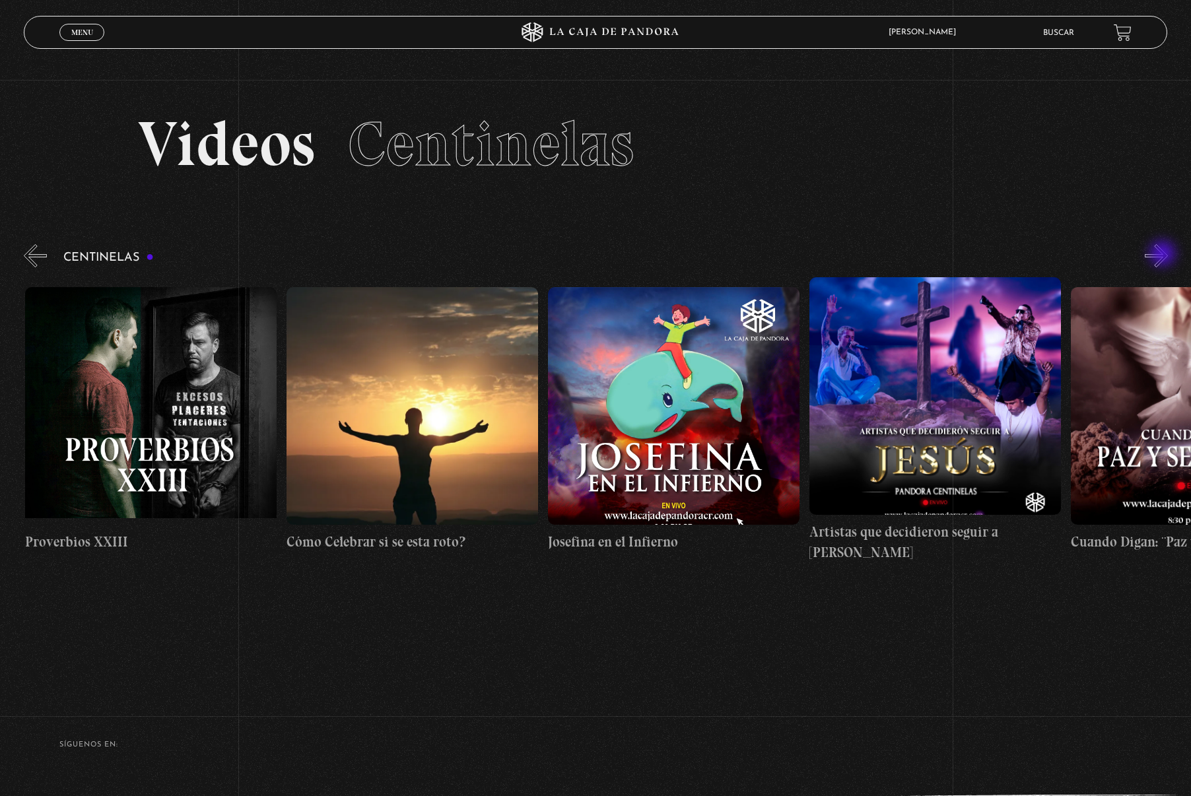
click at [1164, 255] on button "»" at bounding box center [1155, 255] width 23 height 23
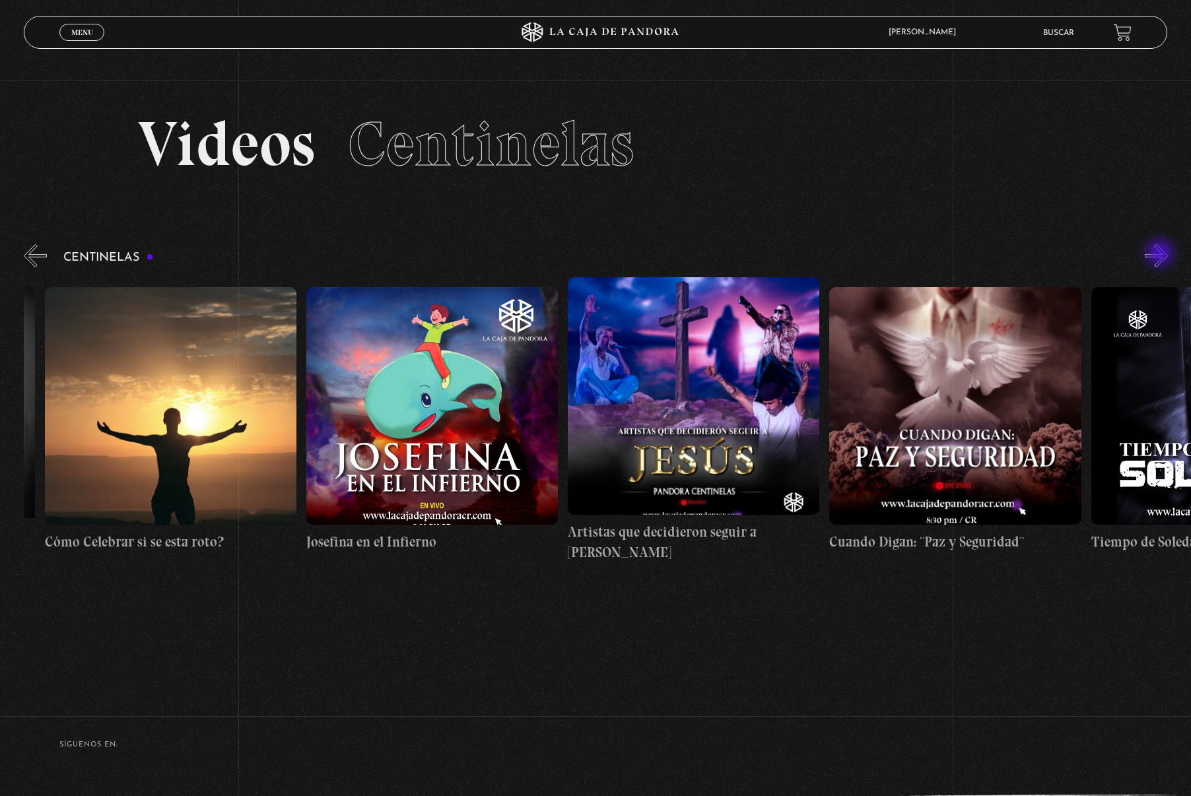
click at [1161, 255] on button "»" at bounding box center [1155, 255] width 23 height 23
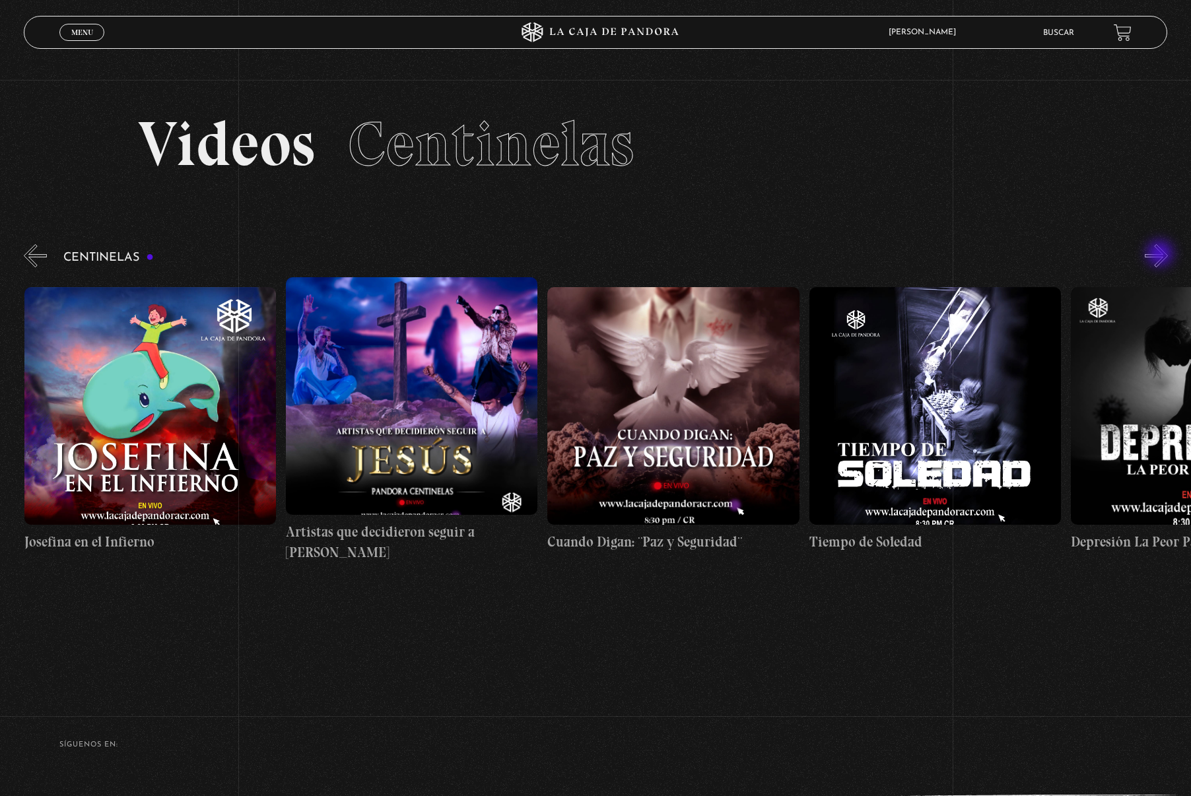
scroll to position [0, 7060]
click at [1161, 255] on button "»" at bounding box center [1155, 255] width 23 height 23
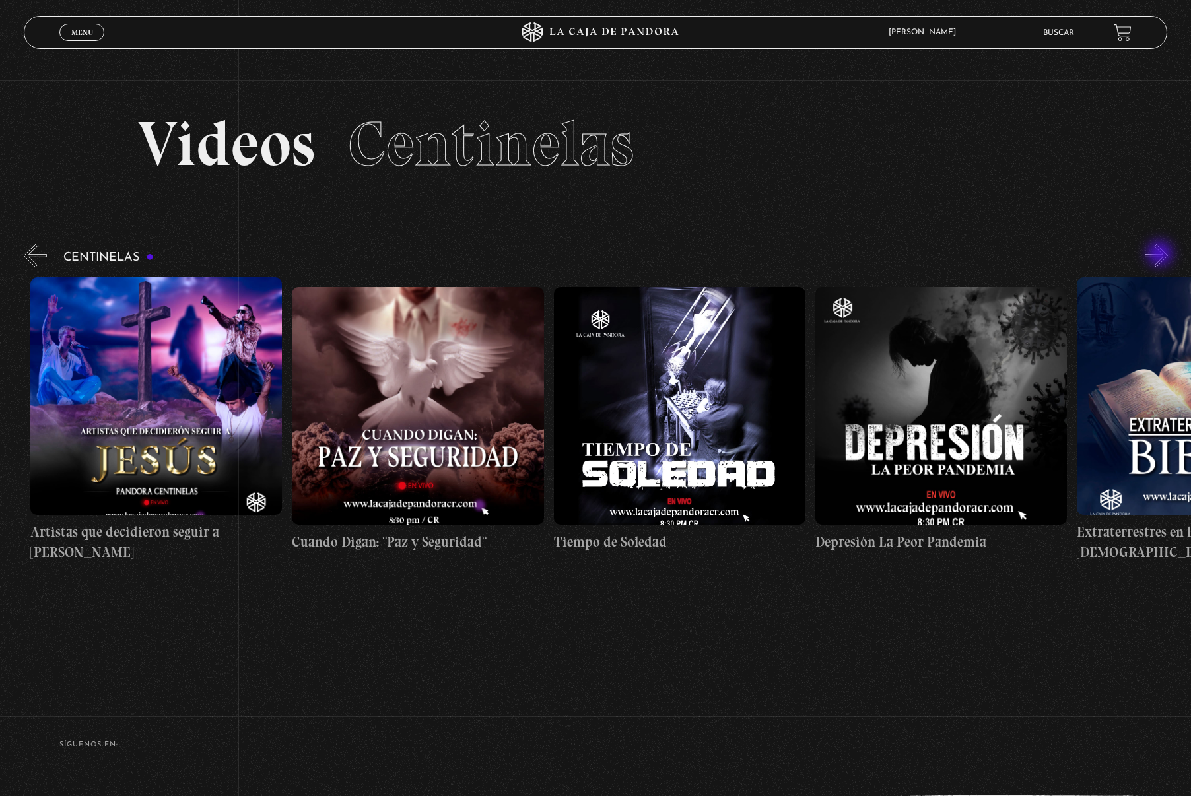
click at [1161, 255] on button "»" at bounding box center [1155, 255] width 23 height 23
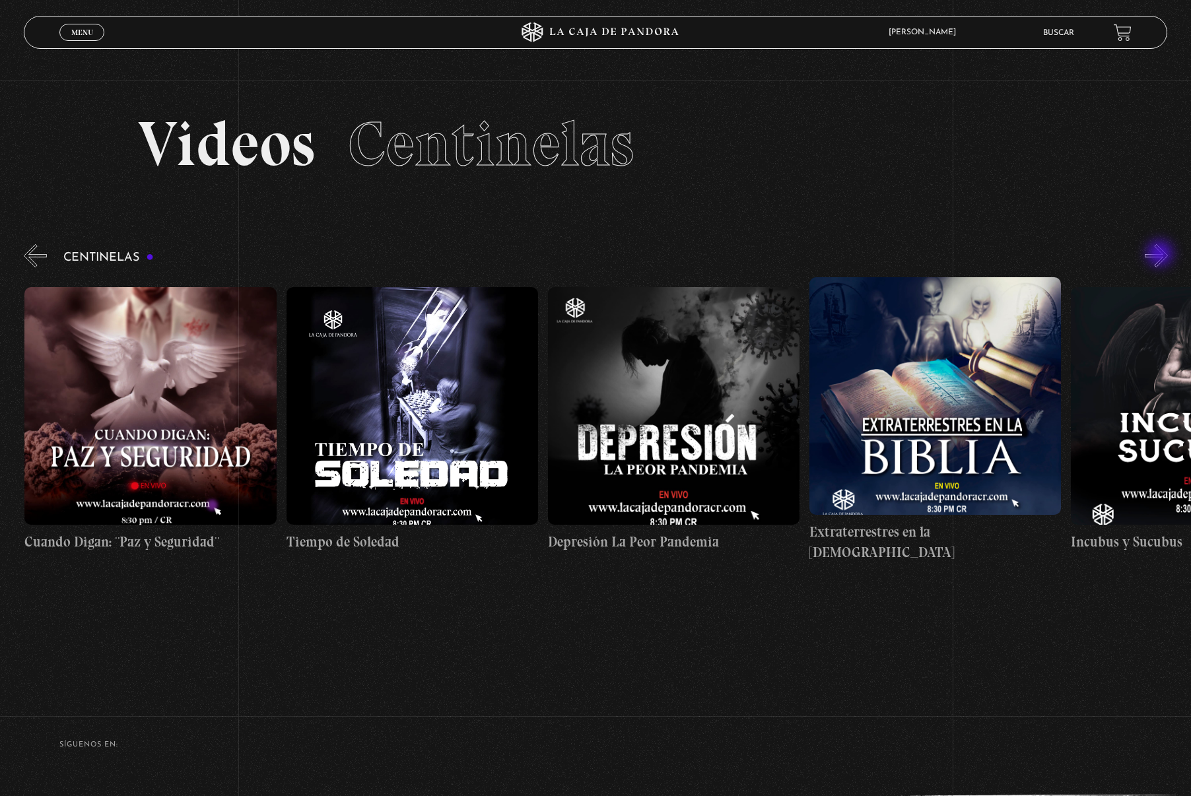
scroll to position [0, 7583]
click at [1160, 255] on button "»" at bounding box center [1155, 255] width 23 height 23
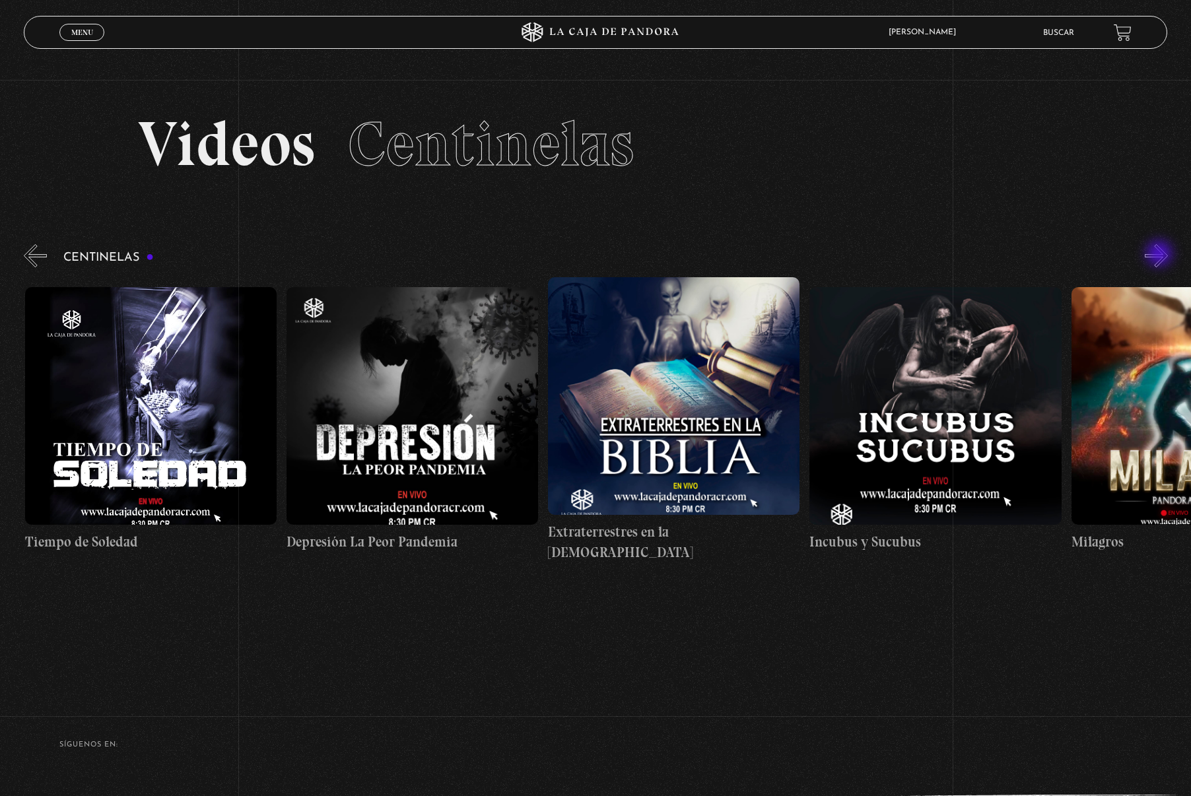
click at [1160, 255] on button "»" at bounding box center [1155, 255] width 23 height 23
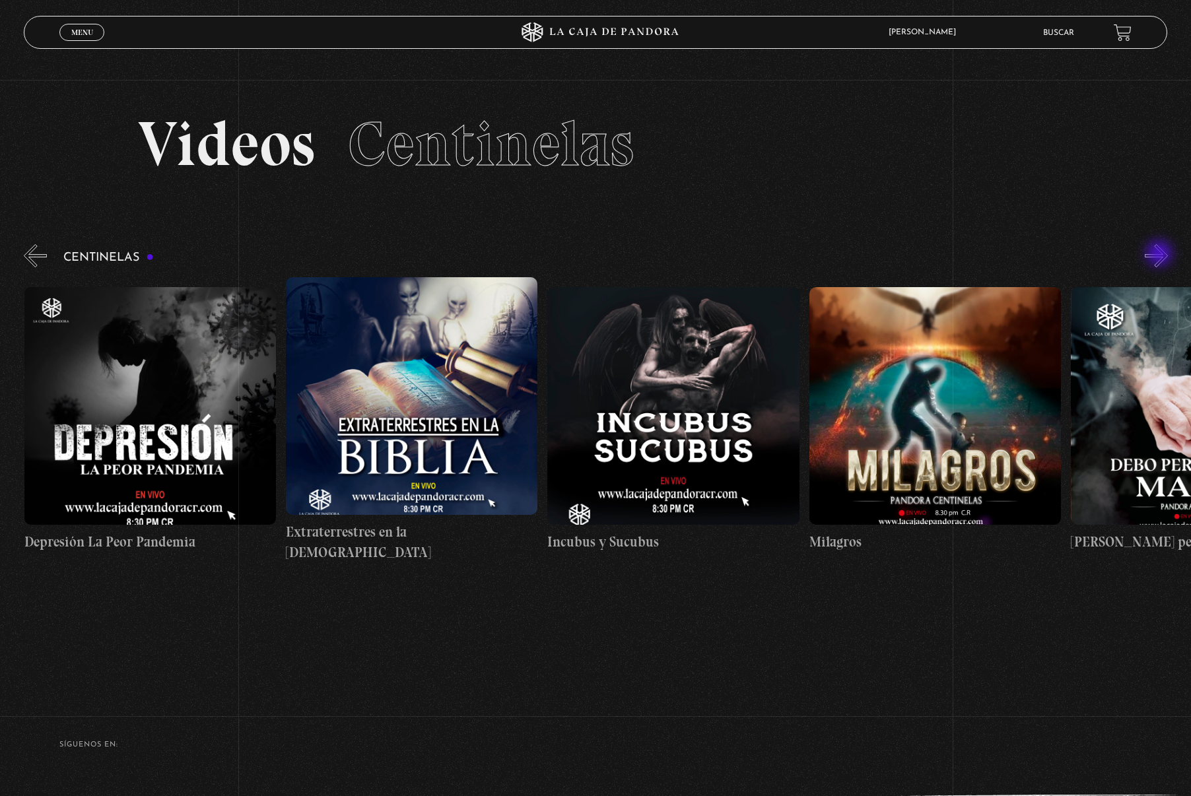
click at [1160, 255] on button "»" at bounding box center [1155, 255] width 23 height 23
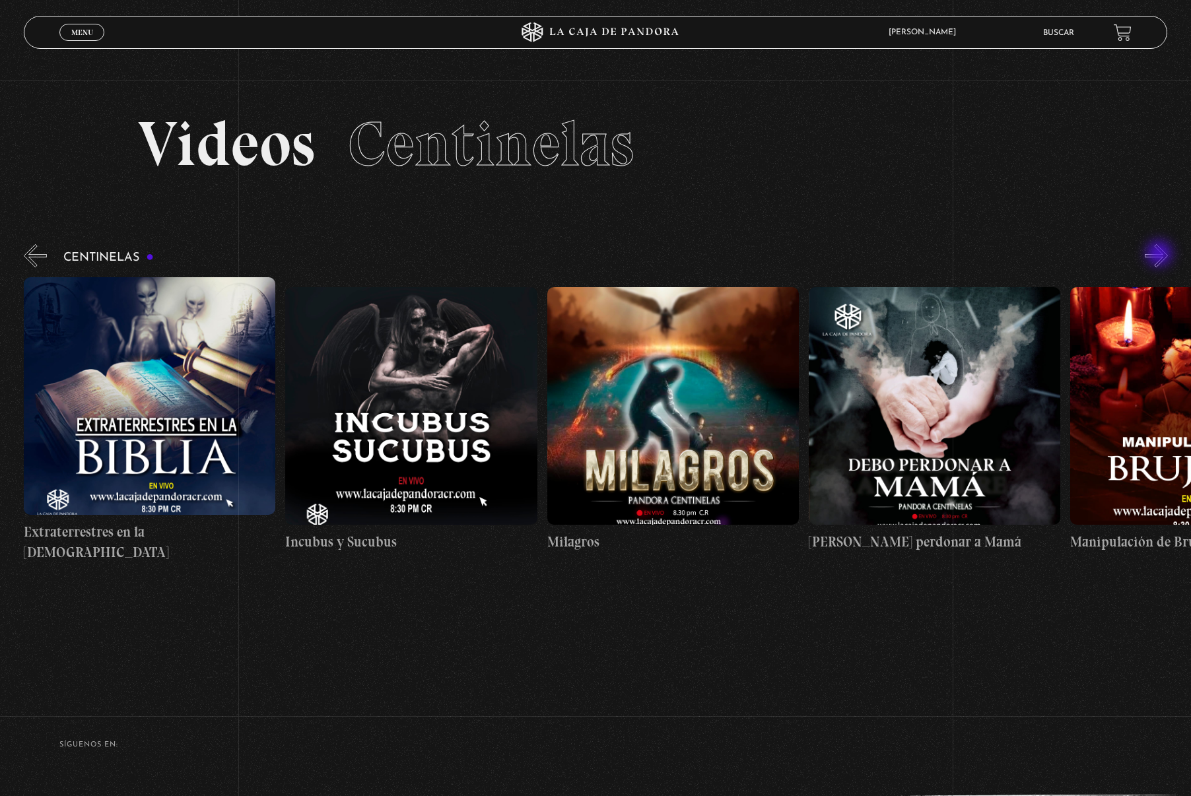
click at [1160, 255] on button "»" at bounding box center [1155, 255] width 23 height 23
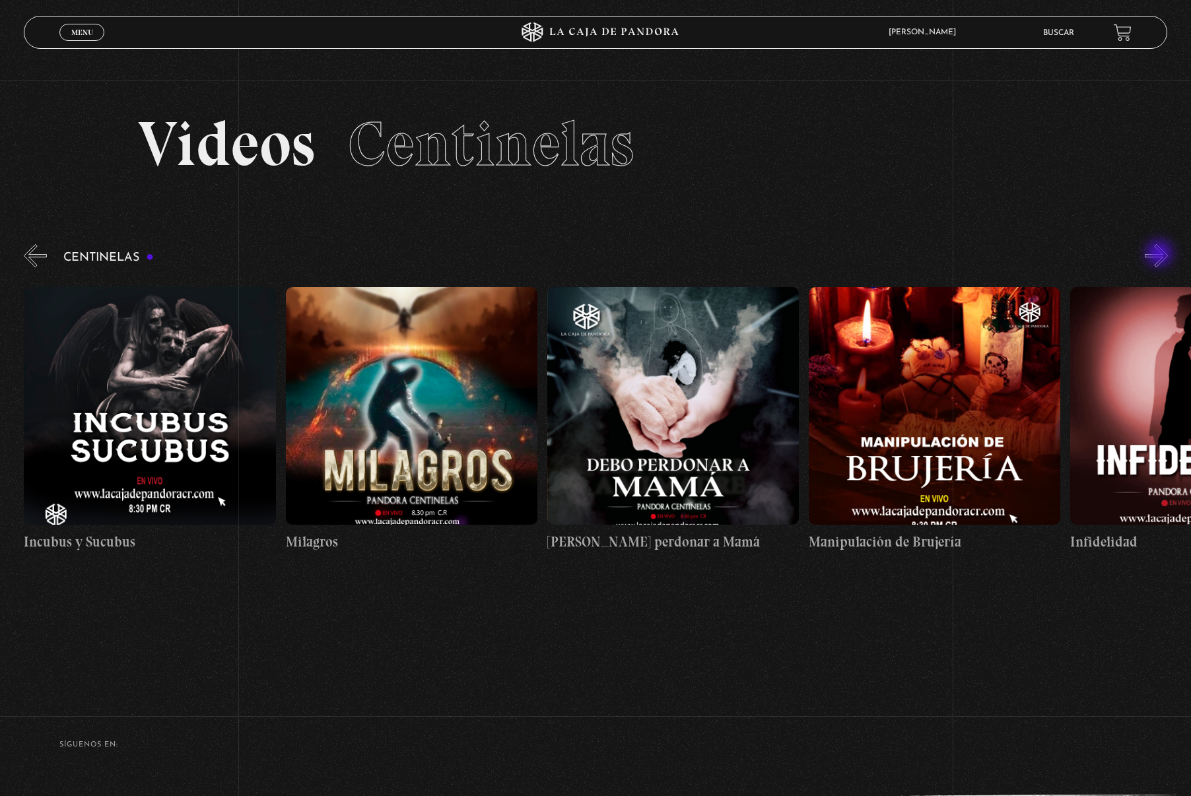
click at [1160, 255] on button "»" at bounding box center [1155, 255] width 23 height 23
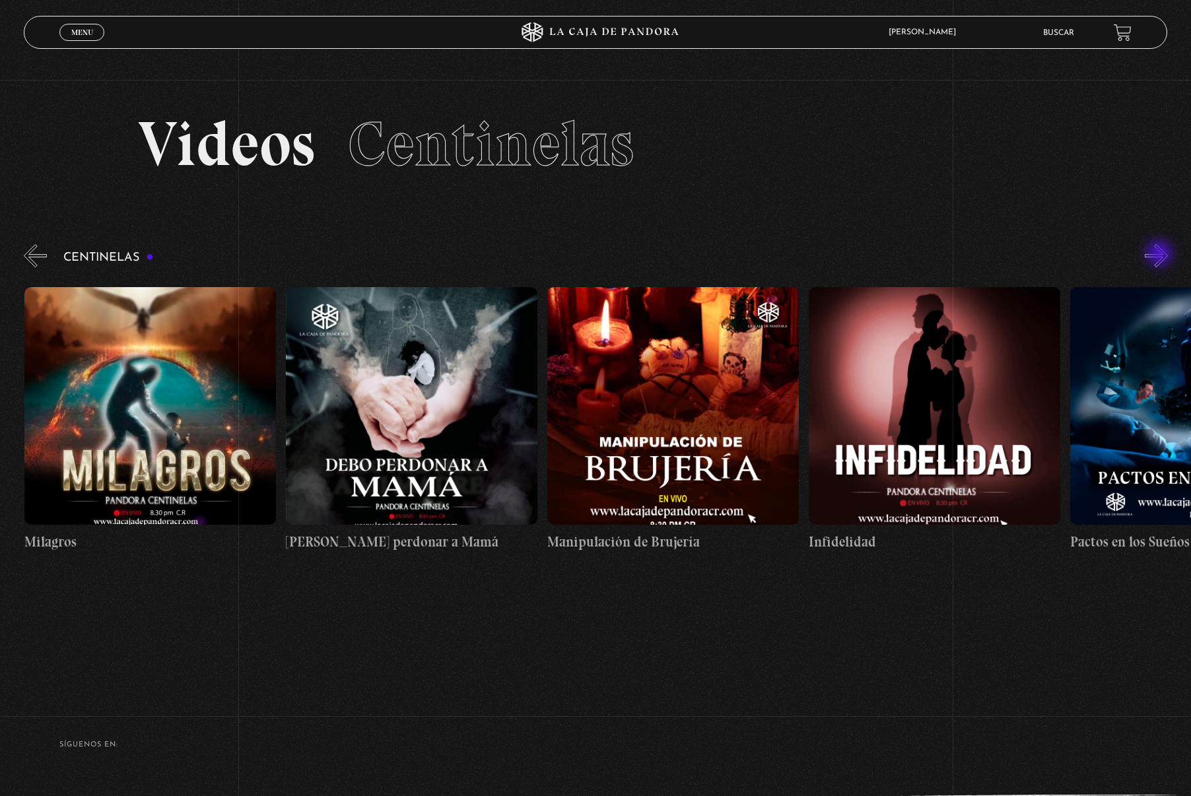
click at [1160, 255] on button "»" at bounding box center [1155, 255] width 23 height 23
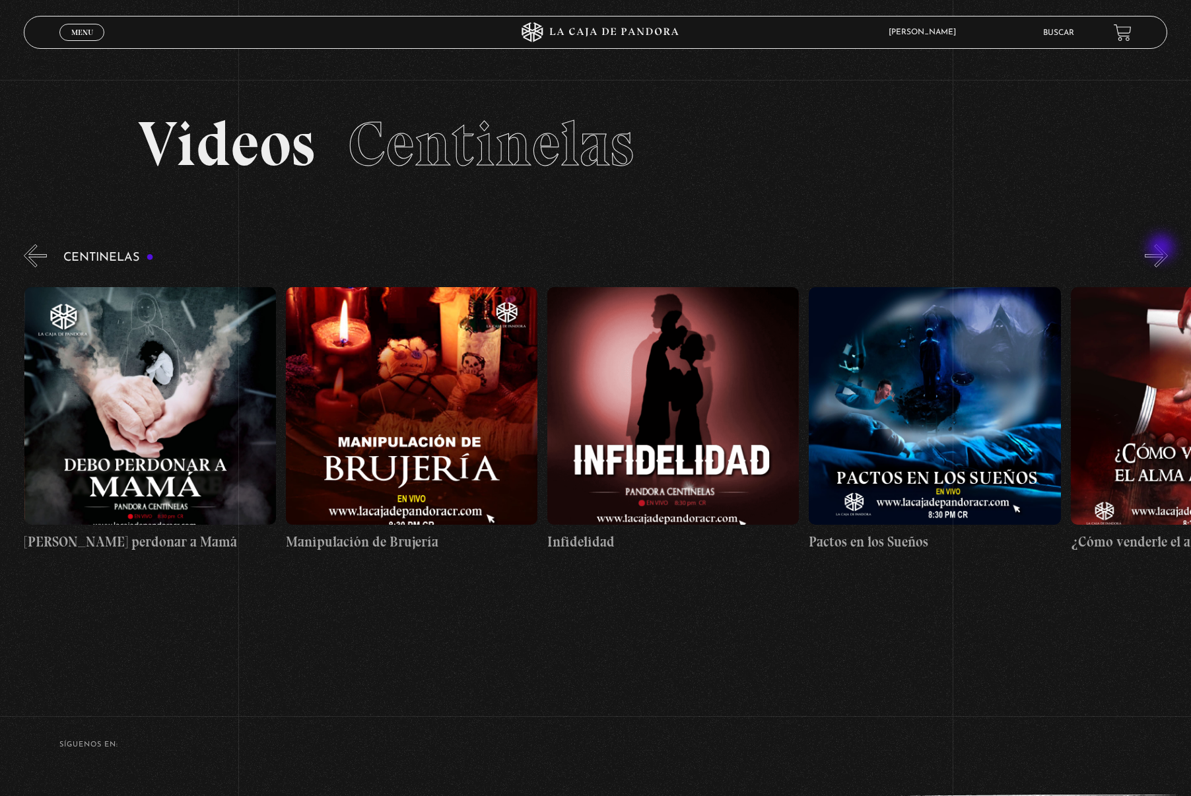
scroll to position [0, 9153]
click at [1161, 250] on button "»" at bounding box center [1155, 255] width 23 height 23
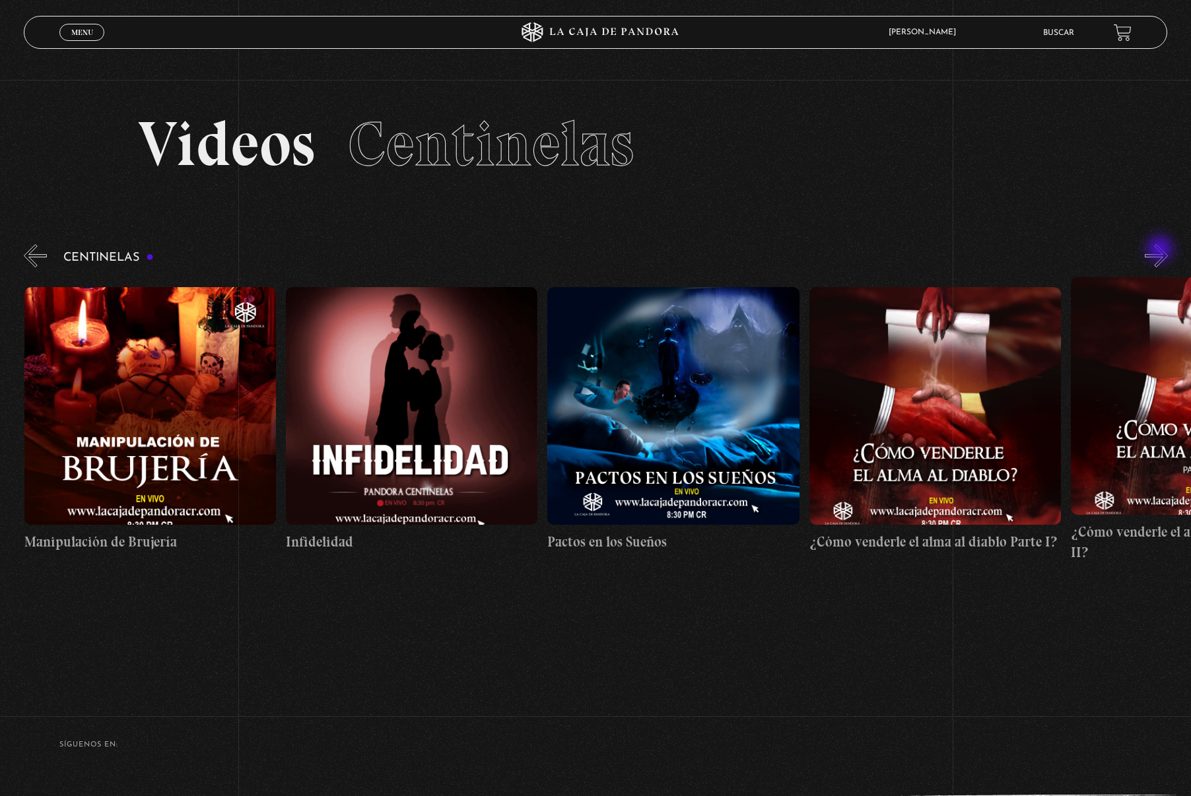
scroll to position [0, 9414]
click at [1150, 273] on div "Centinelas" at bounding box center [607, 402] width 1167 height 321
click at [1162, 254] on button "»" at bounding box center [1155, 255] width 23 height 23
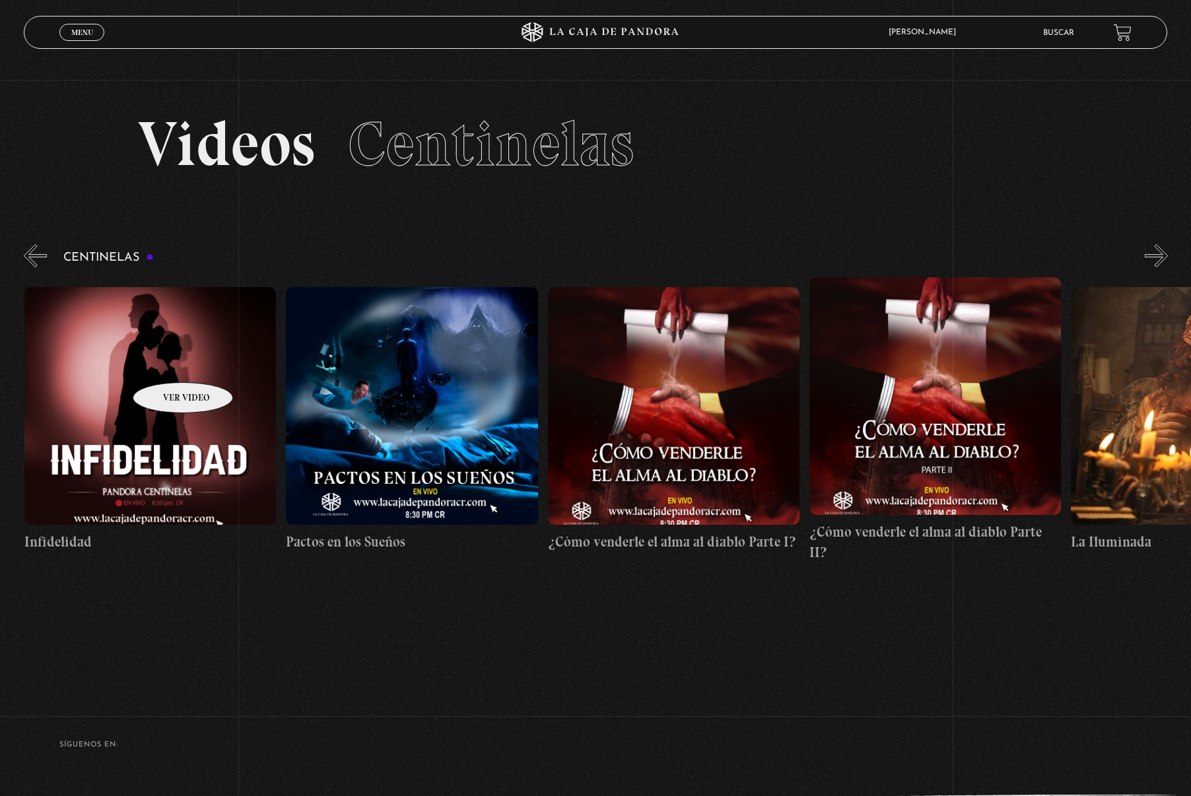
scroll to position [0, 9675]
click at [115, 395] on figure at bounding box center [149, 406] width 251 height 238
click at [183, 461] on figure at bounding box center [149, 406] width 251 height 238
click at [143, 410] on figure at bounding box center [149, 406] width 251 height 238
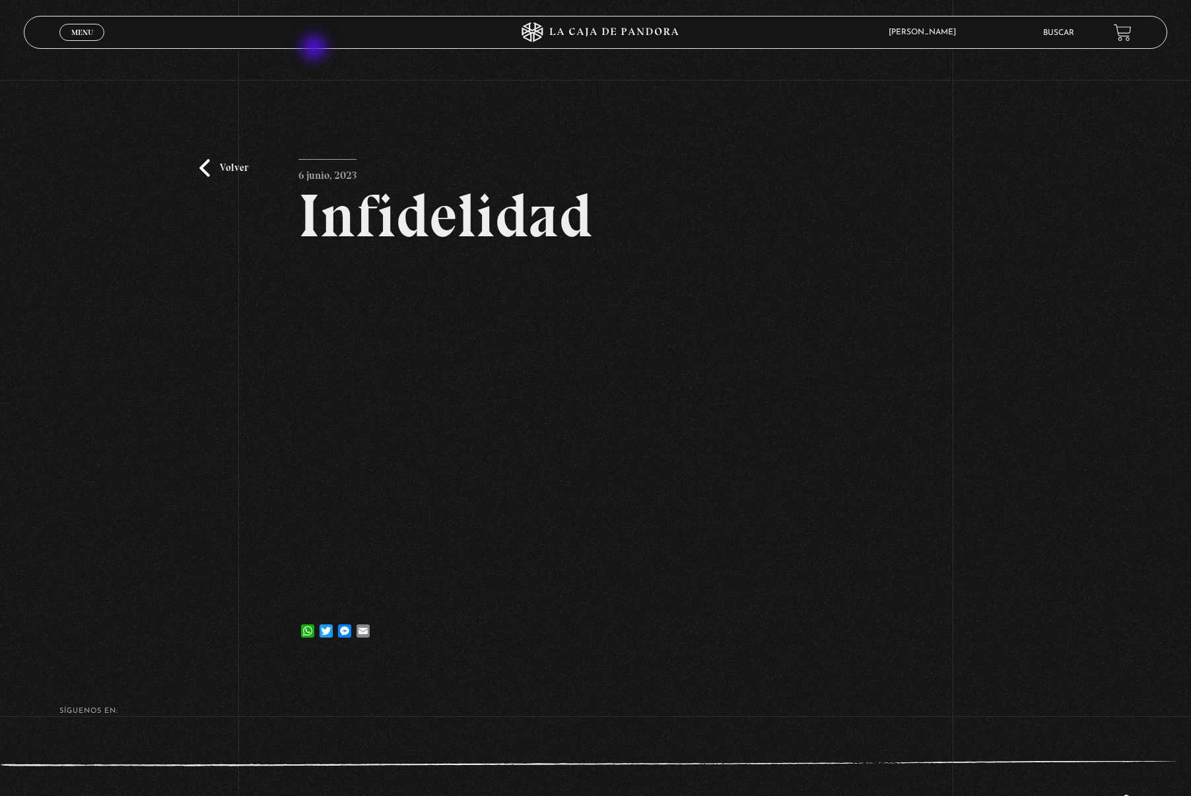
drag, startPoint x: 315, startPoint y: 49, endPoint x: 296, endPoint y: 38, distance: 21.9
click at [315, 49] on header "Menu Cerrar [PERSON_NAME] En vivos Pandora Centinelas Mi cuenta Salir [GEOGRAPH…" at bounding box center [595, 32] width 1143 height 33
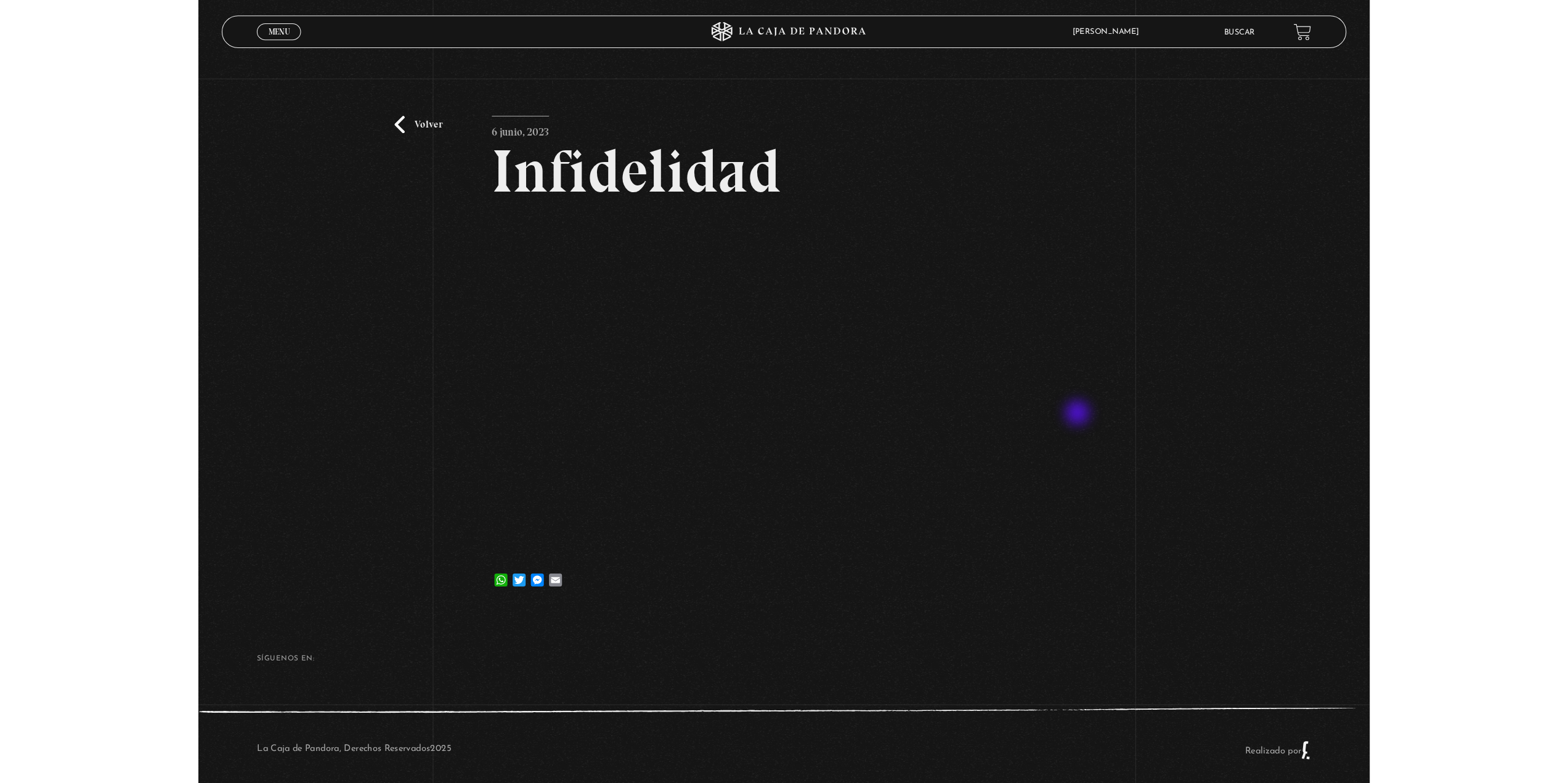
scroll to position [49, 0]
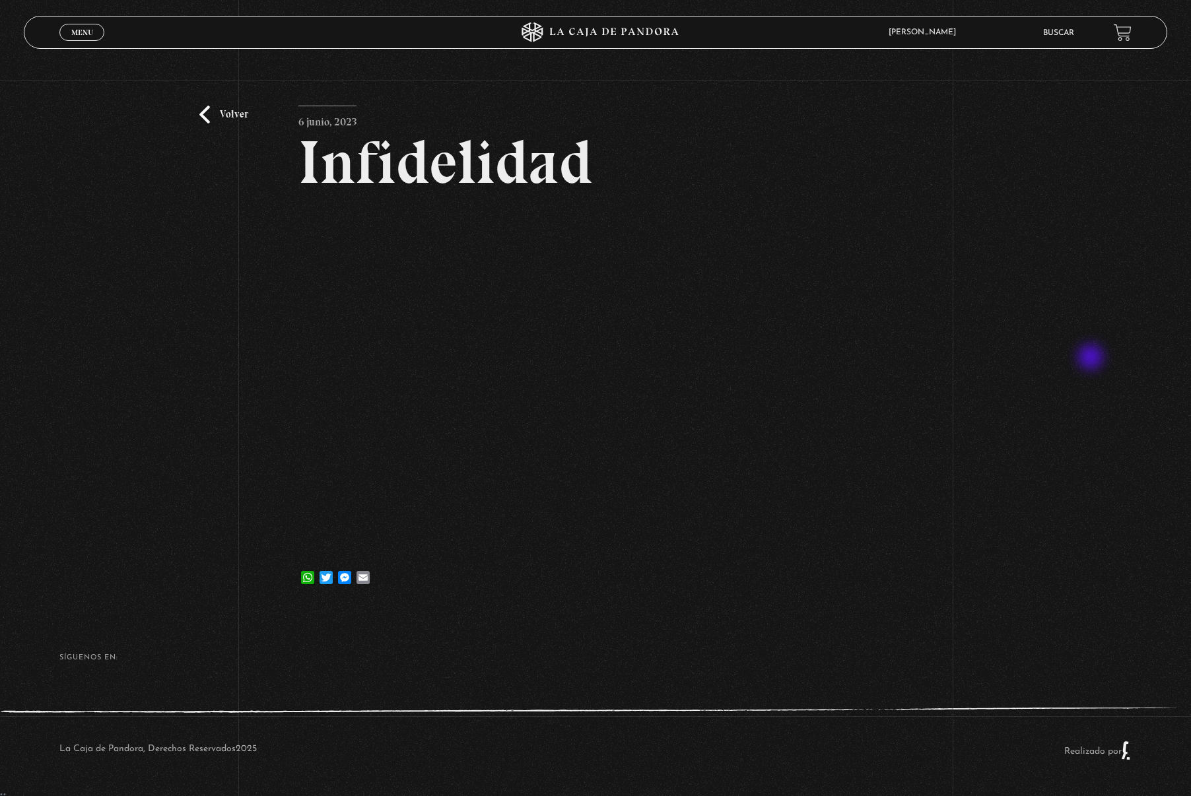
click at [1092, 358] on div "Volver 6 junio, 2023 Infidelidad WhatsApp Twitter Messenger Email" at bounding box center [595, 316] width 1191 height 581
